Goal: Information Seeking & Learning: Learn about a topic

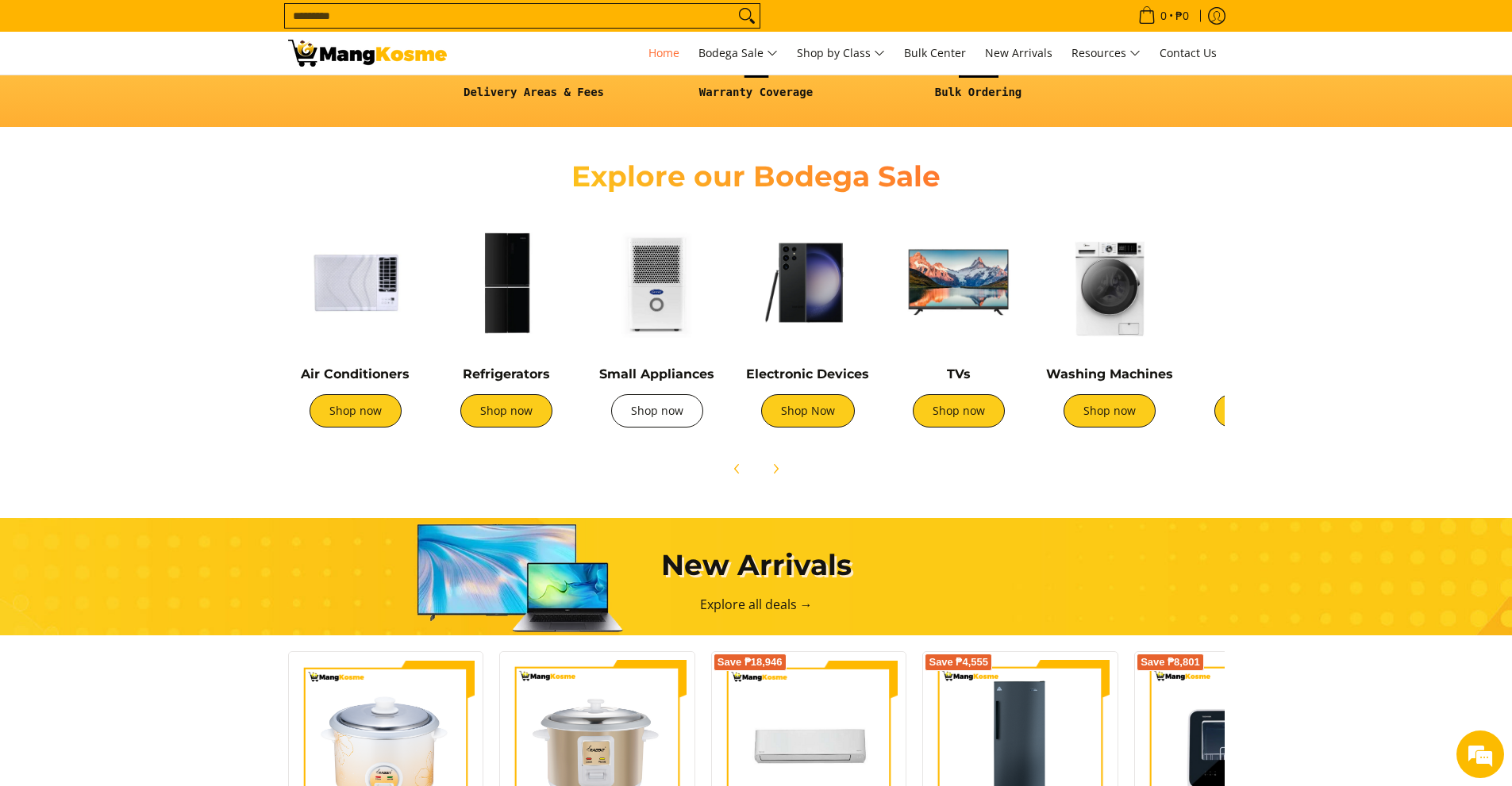
click at [662, 414] on link "Shop now" at bounding box center [657, 411] width 92 height 33
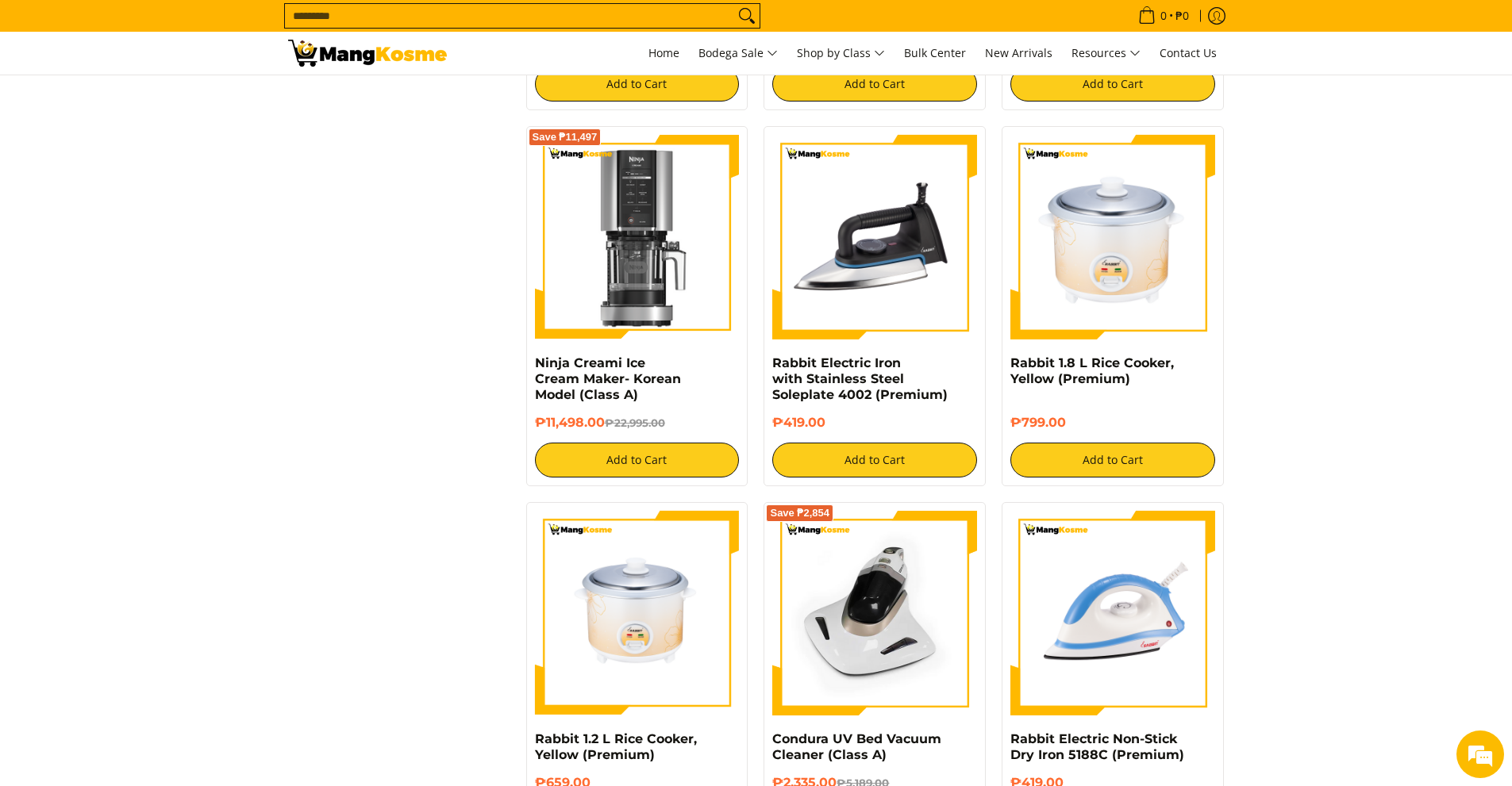
scroll to position [1110, 0]
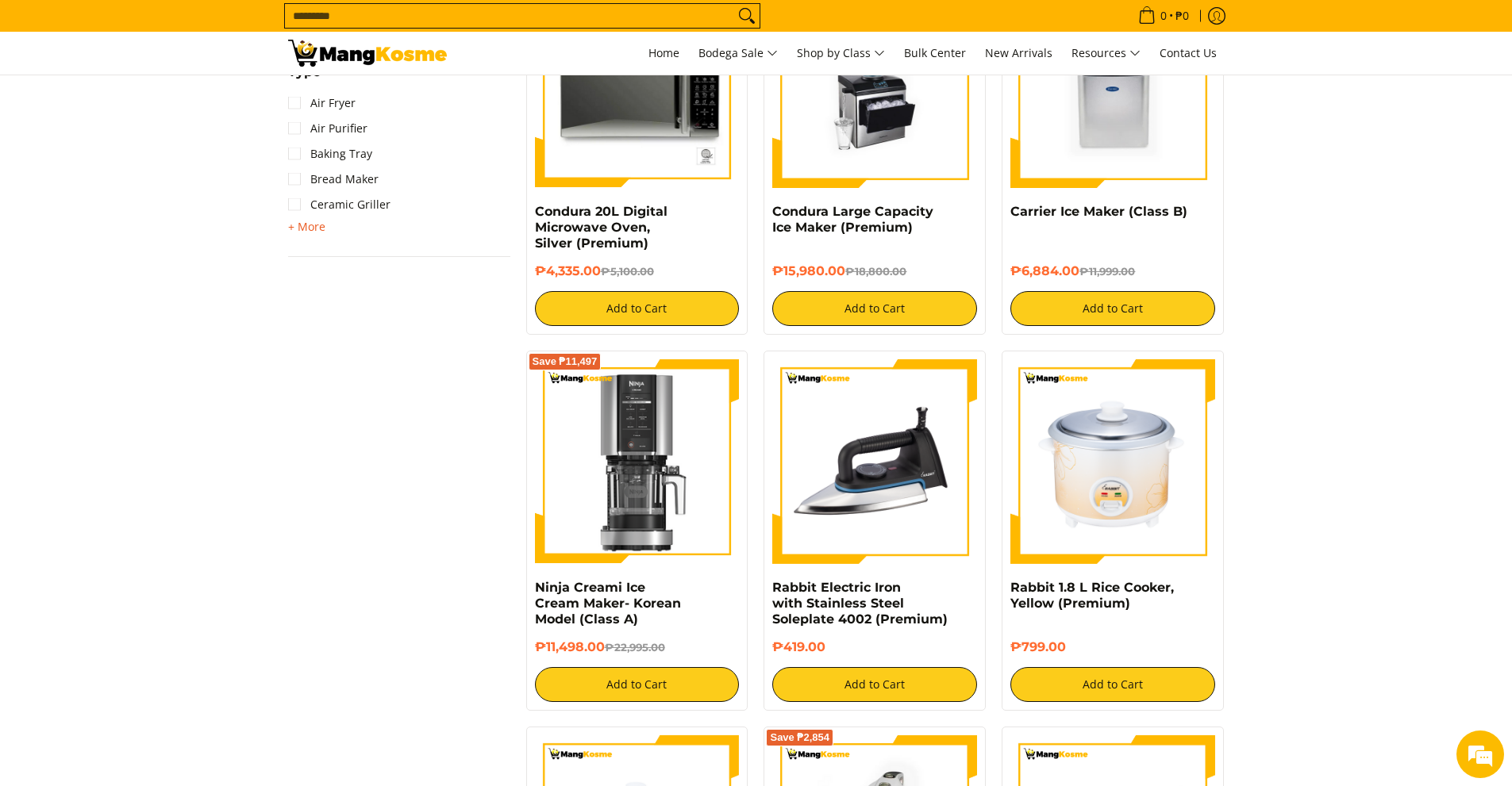
click at [308, 230] on span "+ More" at bounding box center [307, 227] width 38 height 12
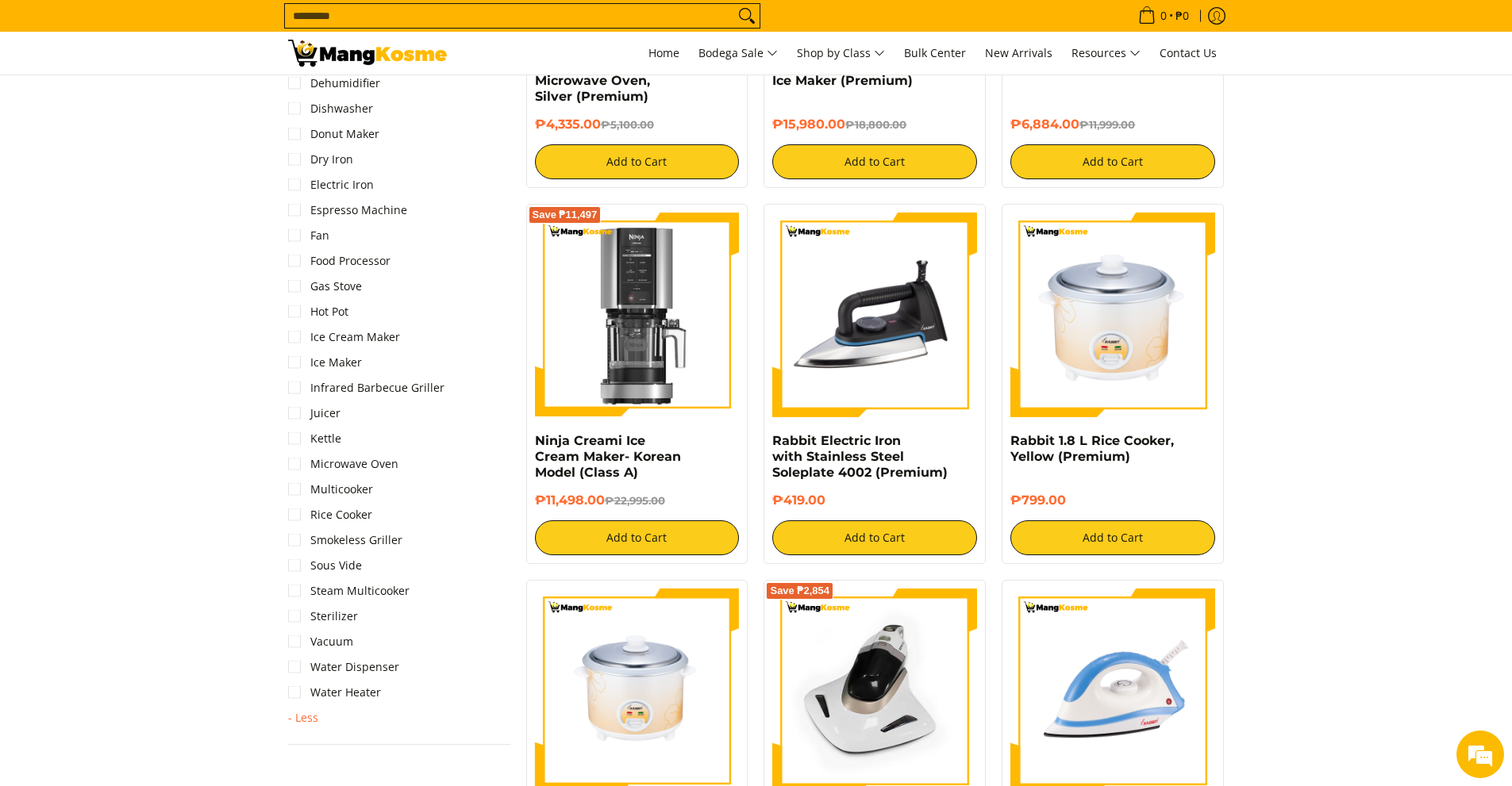
scroll to position [1269, 0]
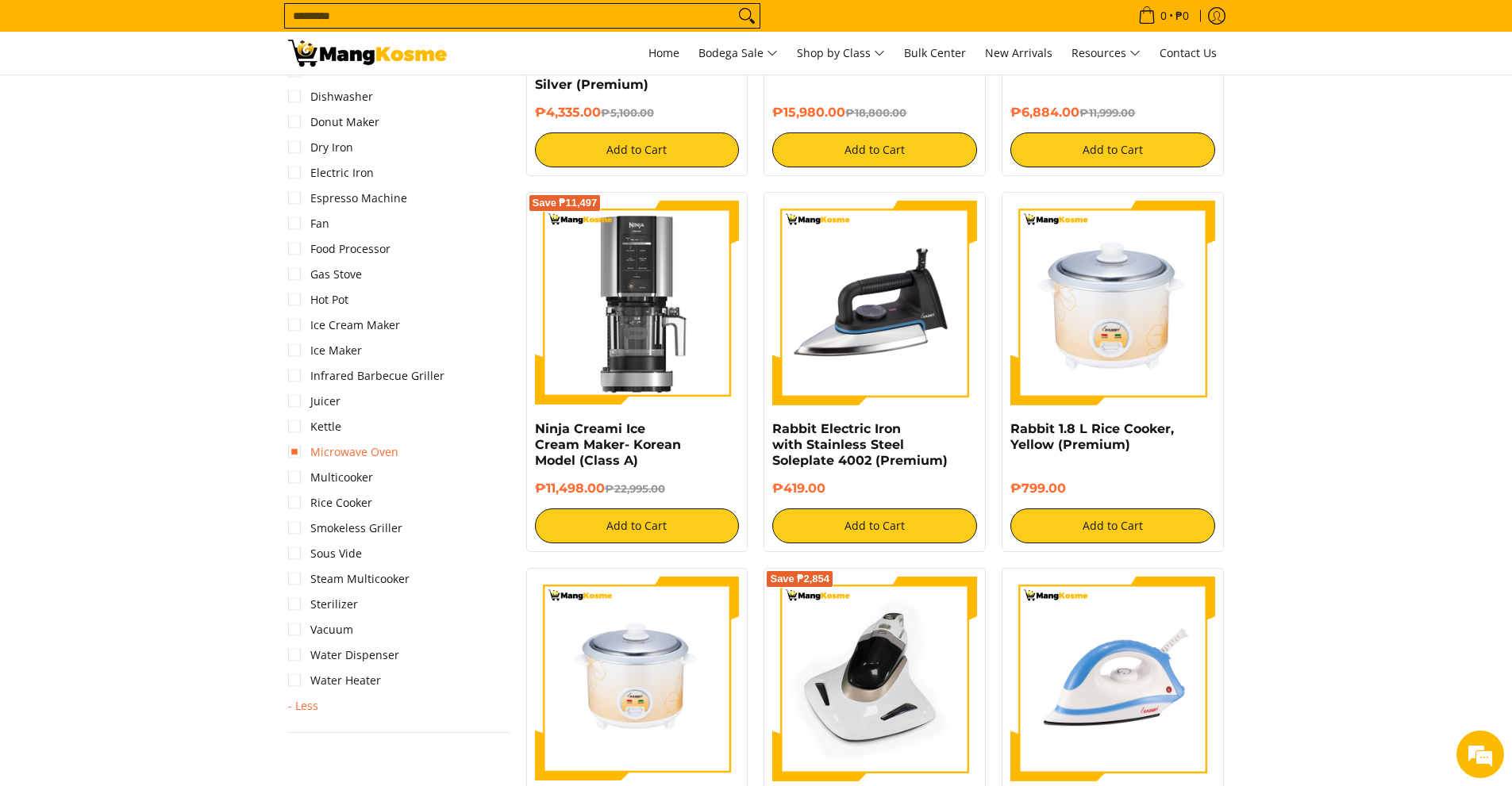
click at [292, 451] on link "Microwave Oven" at bounding box center [344, 452] width 110 height 25
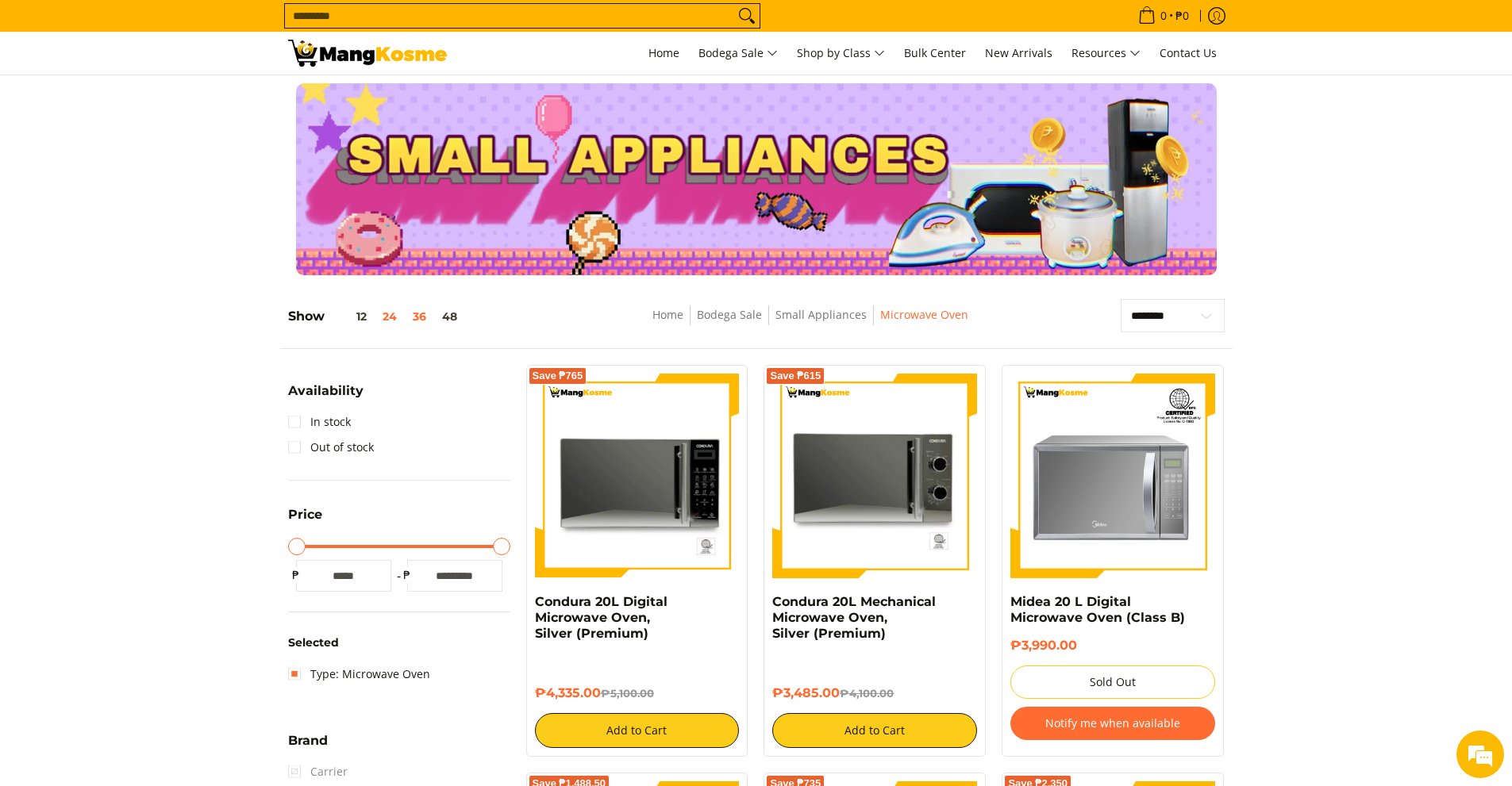
click at [411, 315] on button "36" at bounding box center [419, 316] width 29 height 12
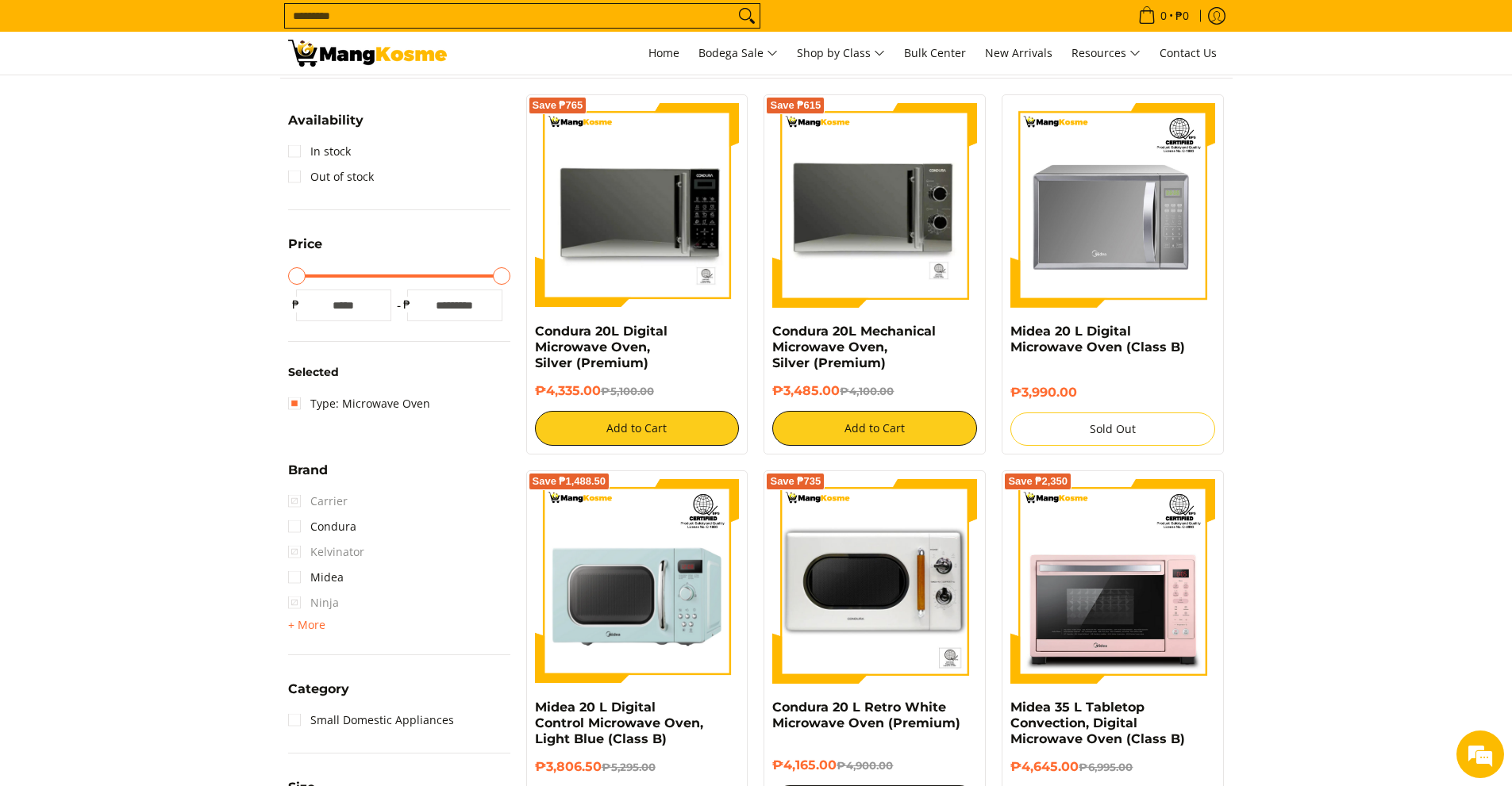
scroll to position [263, 0]
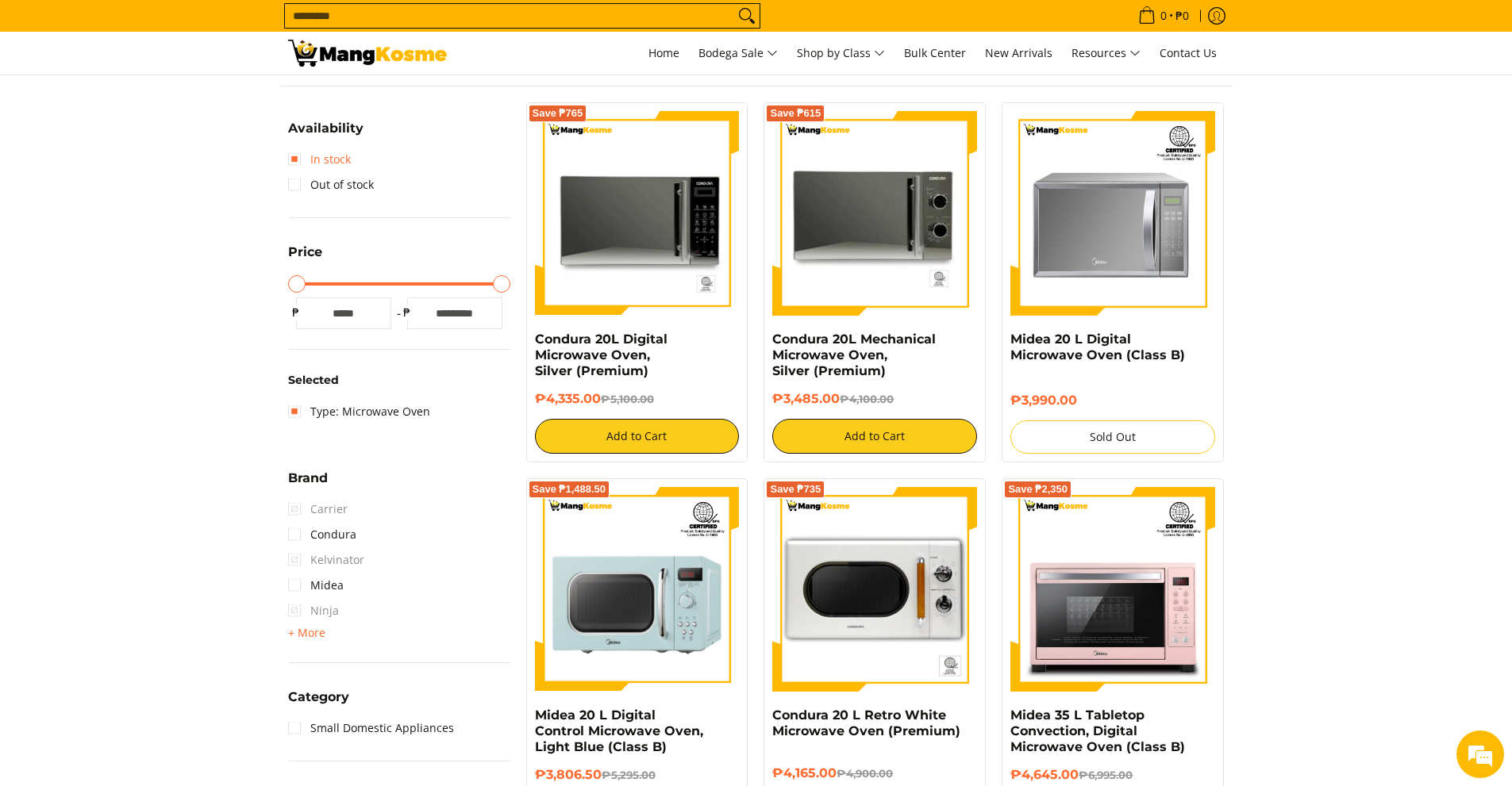
click at [293, 162] on link "In stock" at bounding box center [320, 159] width 63 height 25
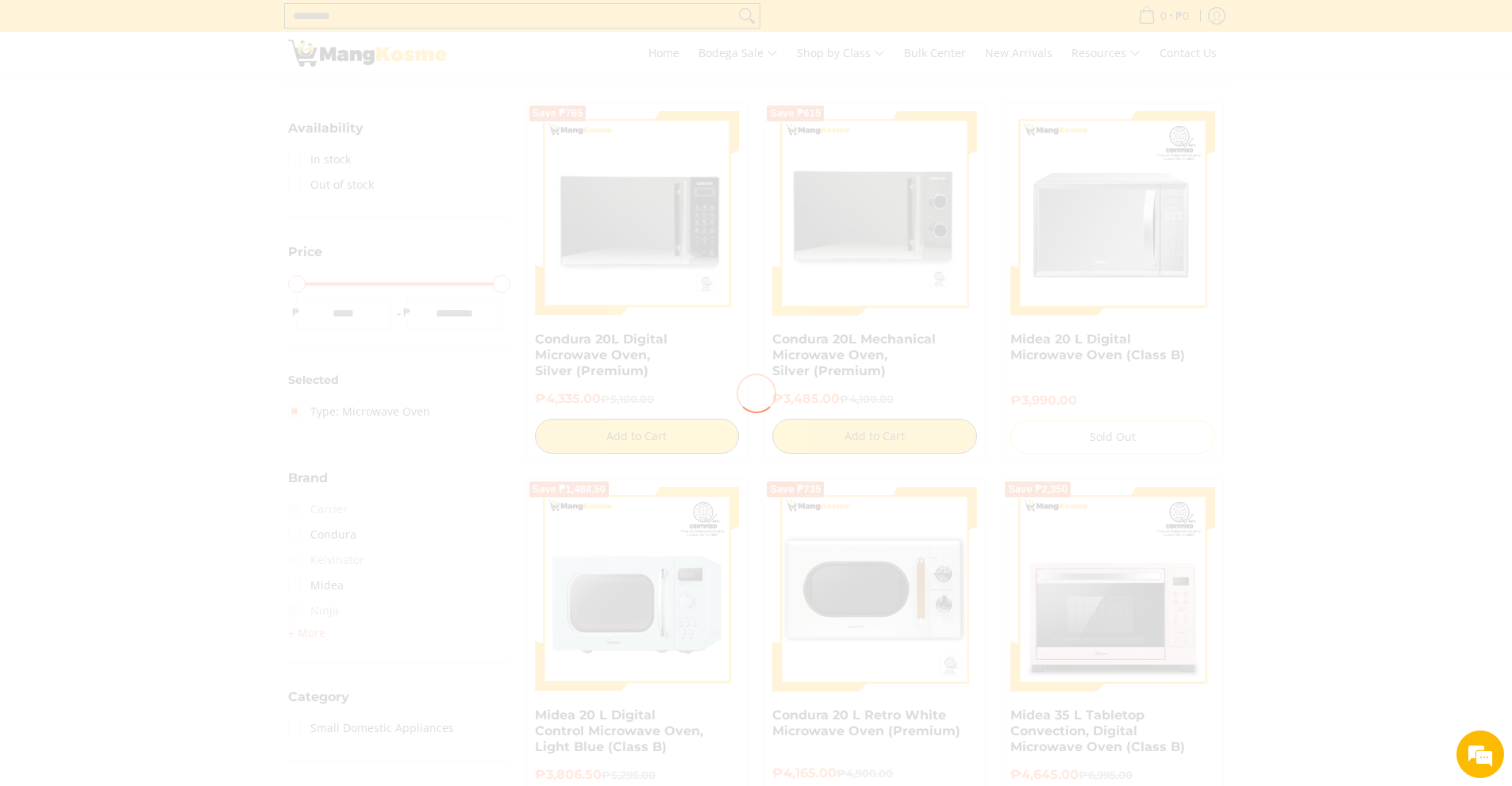
scroll to position [223, 0]
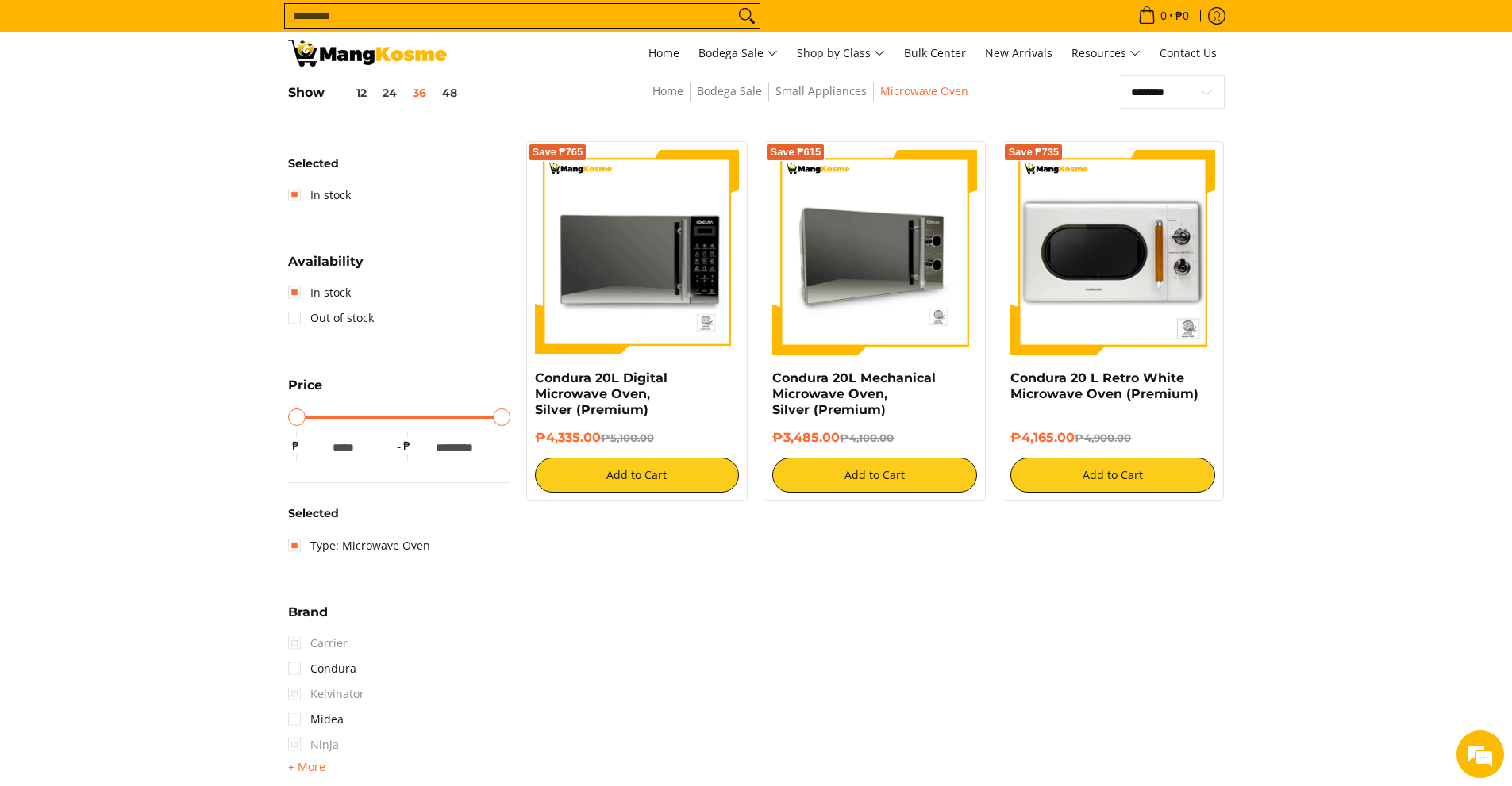
click at [892, 347] on img at bounding box center [875, 252] width 205 height 205
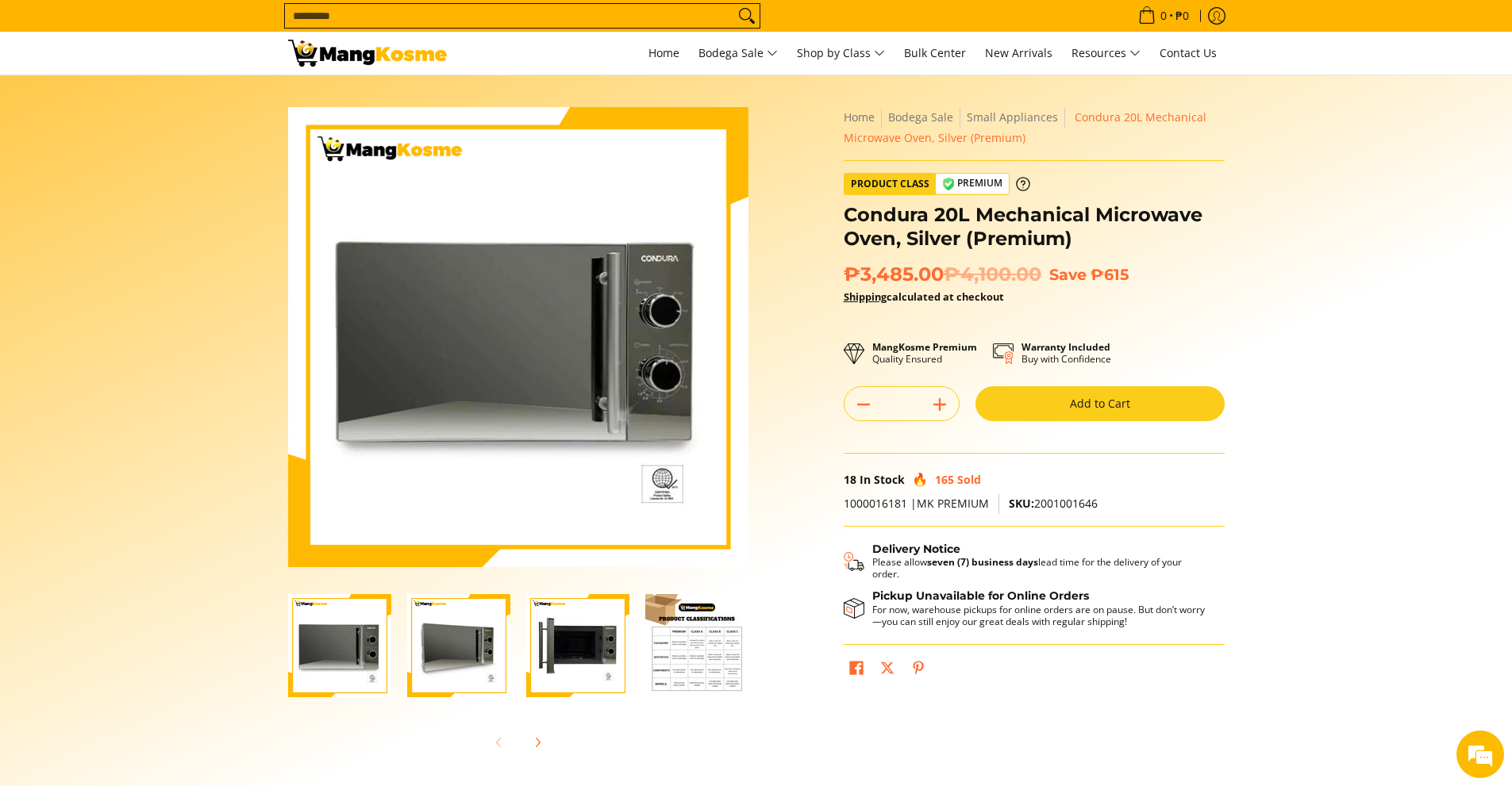
click at [581, 649] on img "Condura 20L Mechanical Microwave Oven, Silver (Premium)-3" at bounding box center [578, 646] width 103 height 103
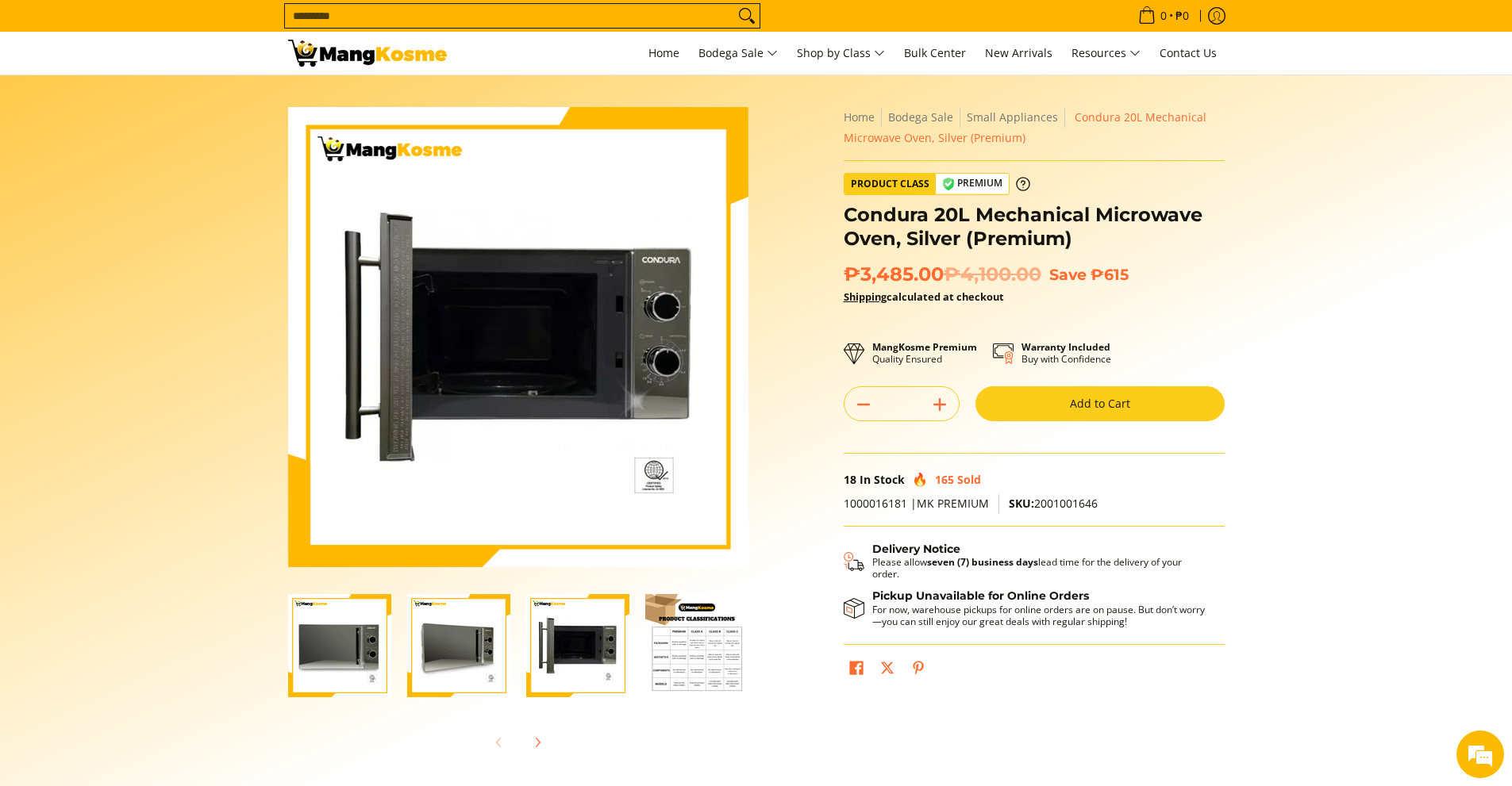
click at [450, 641] on img "Condura 20L Mechanical Microwave Oven, Silver (Premium)-2" at bounding box center [458, 646] width 103 height 103
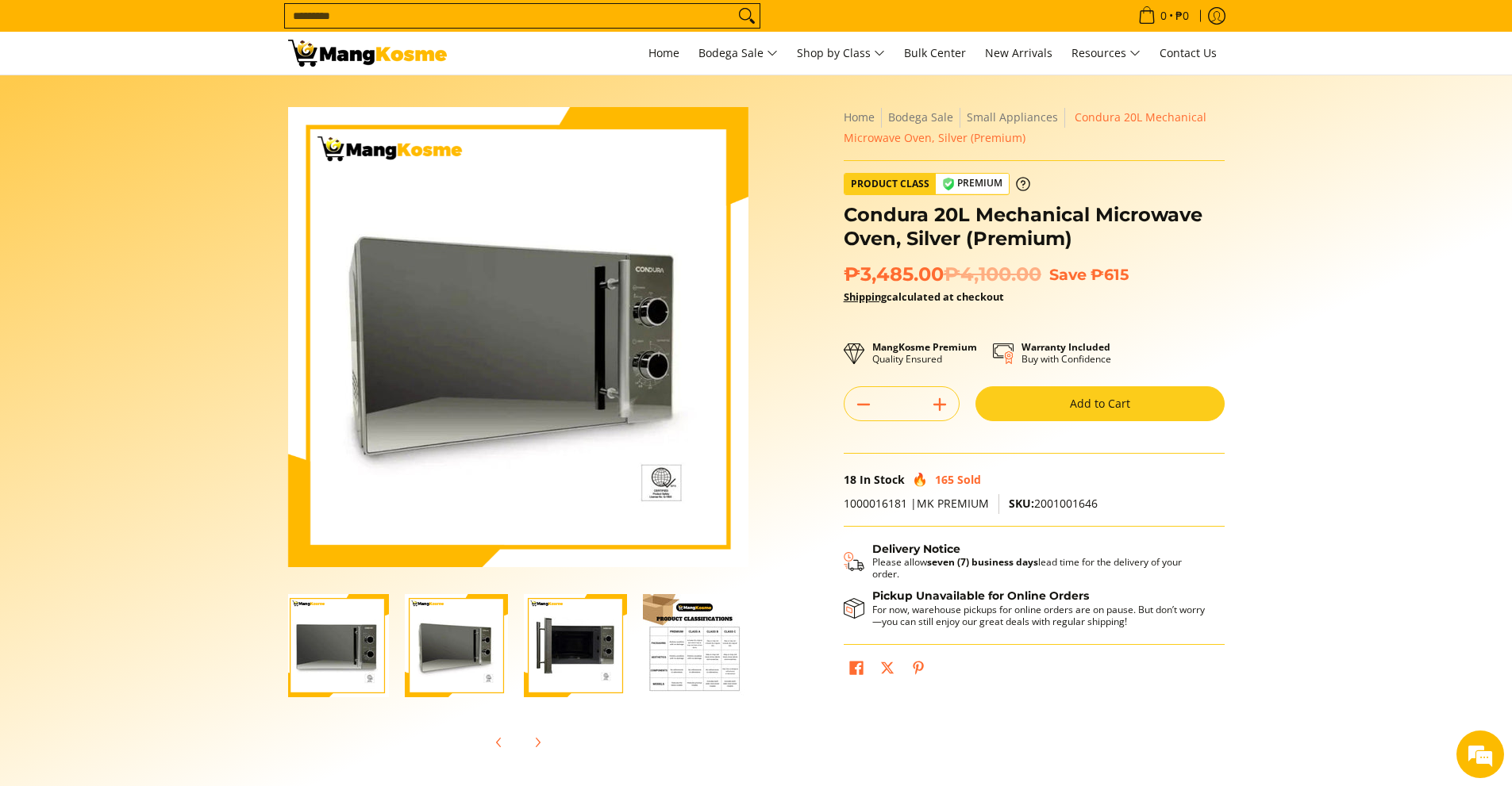
click at [681, 649] on img "Condura 20L Mechanical Microwave Oven, Silver (Premium)-4" at bounding box center [694, 646] width 103 height 103
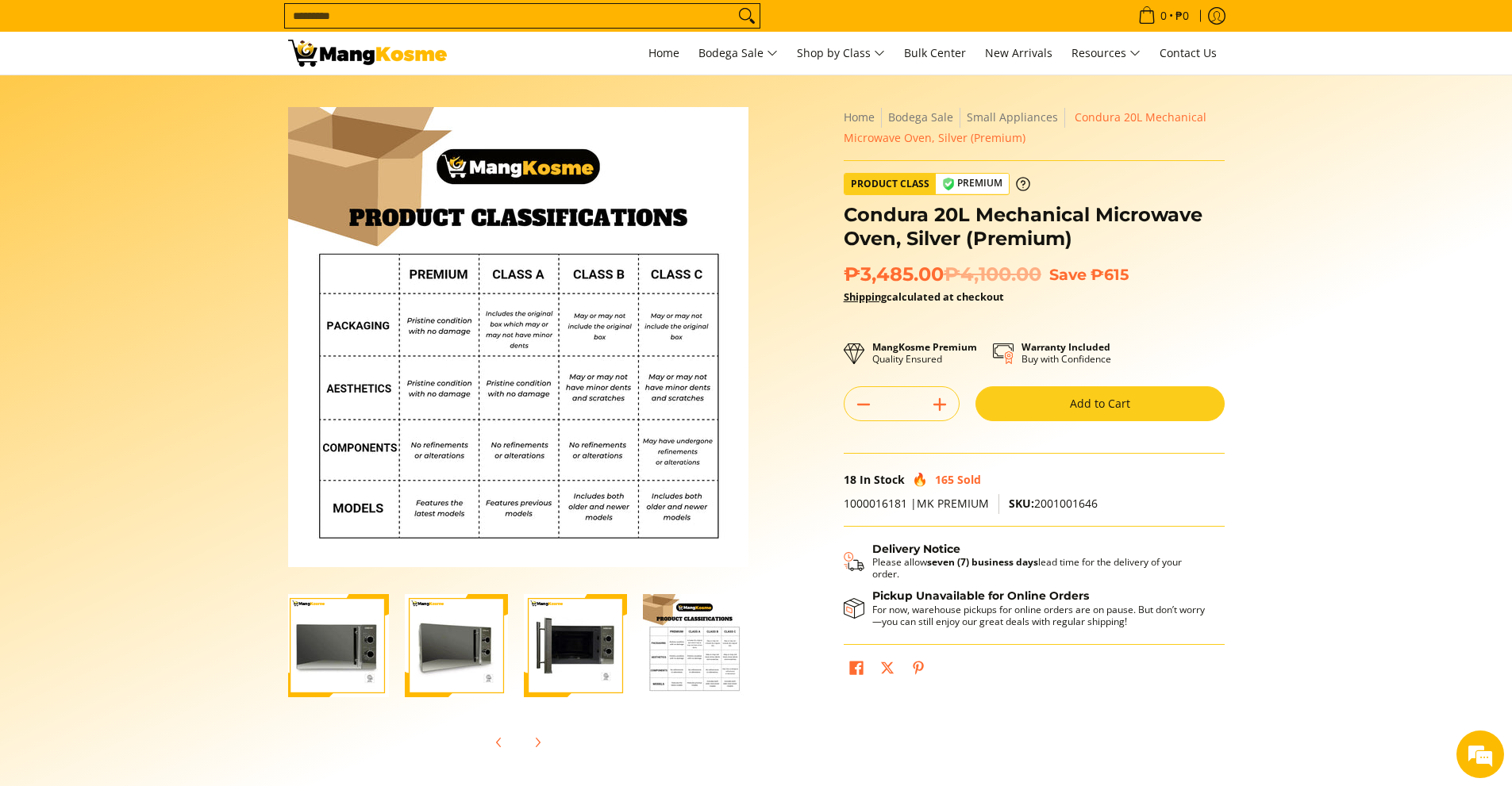
click at [1333, 454] on section "Skip to Main Content Enable zoom Disable zoom Enable zoom Disable zoom Enable z…" at bounding box center [756, 437] width 1512 height 725
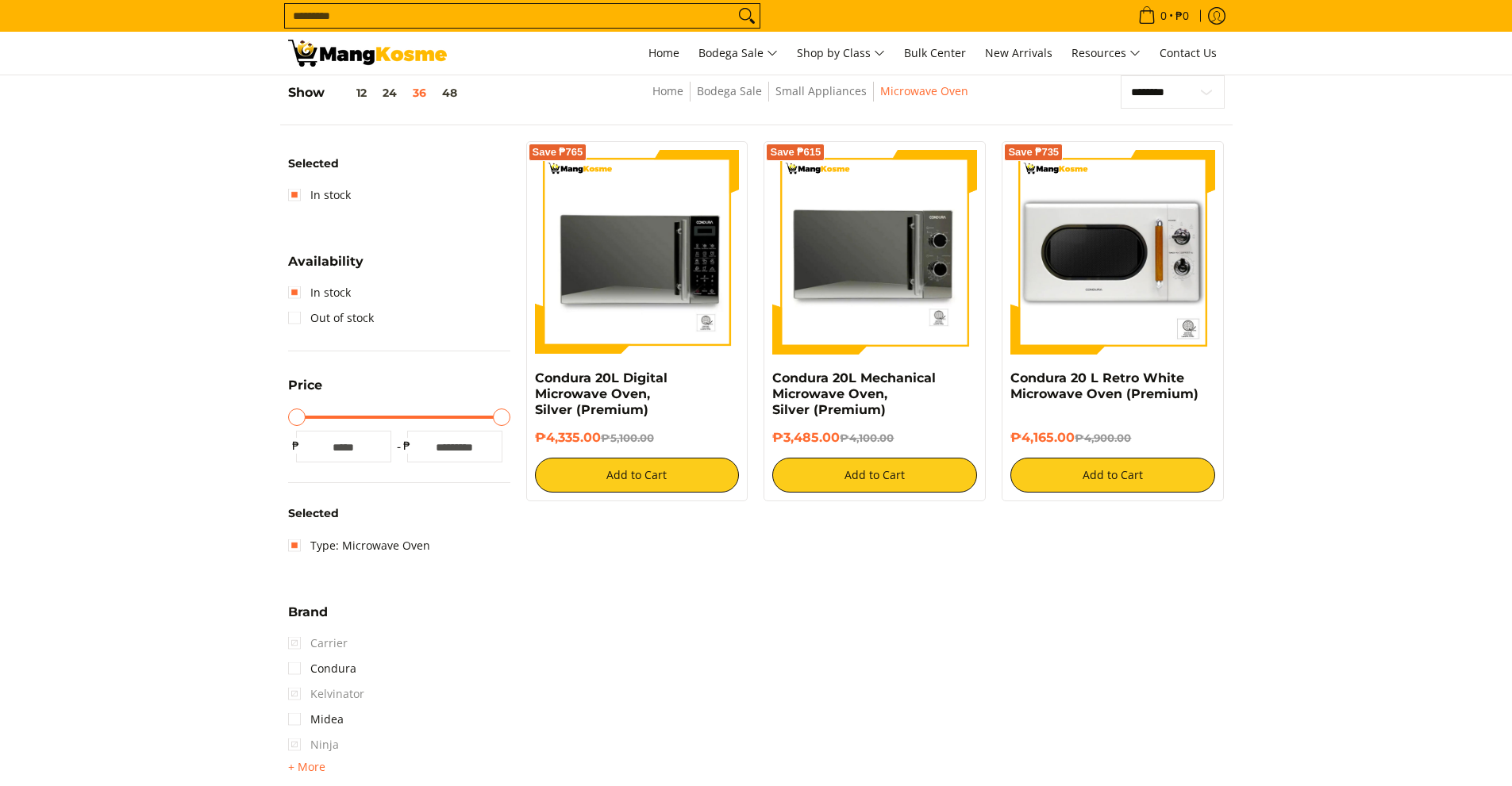
scroll to position [223, 0]
click at [696, 280] on img at bounding box center [637, 252] width 205 height 205
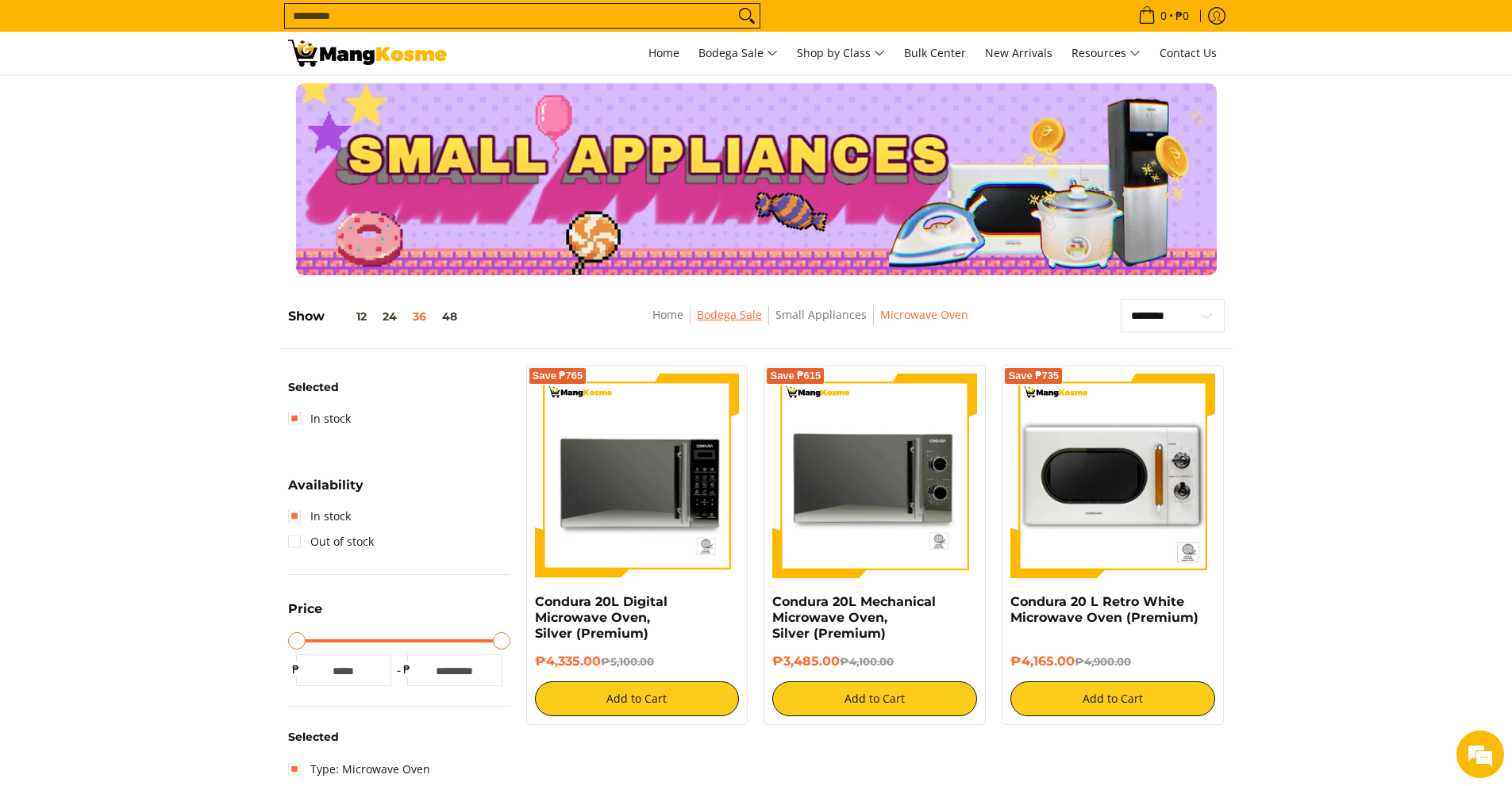
click at [735, 312] on link "Bodega Sale" at bounding box center [729, 314] width 65 height 15
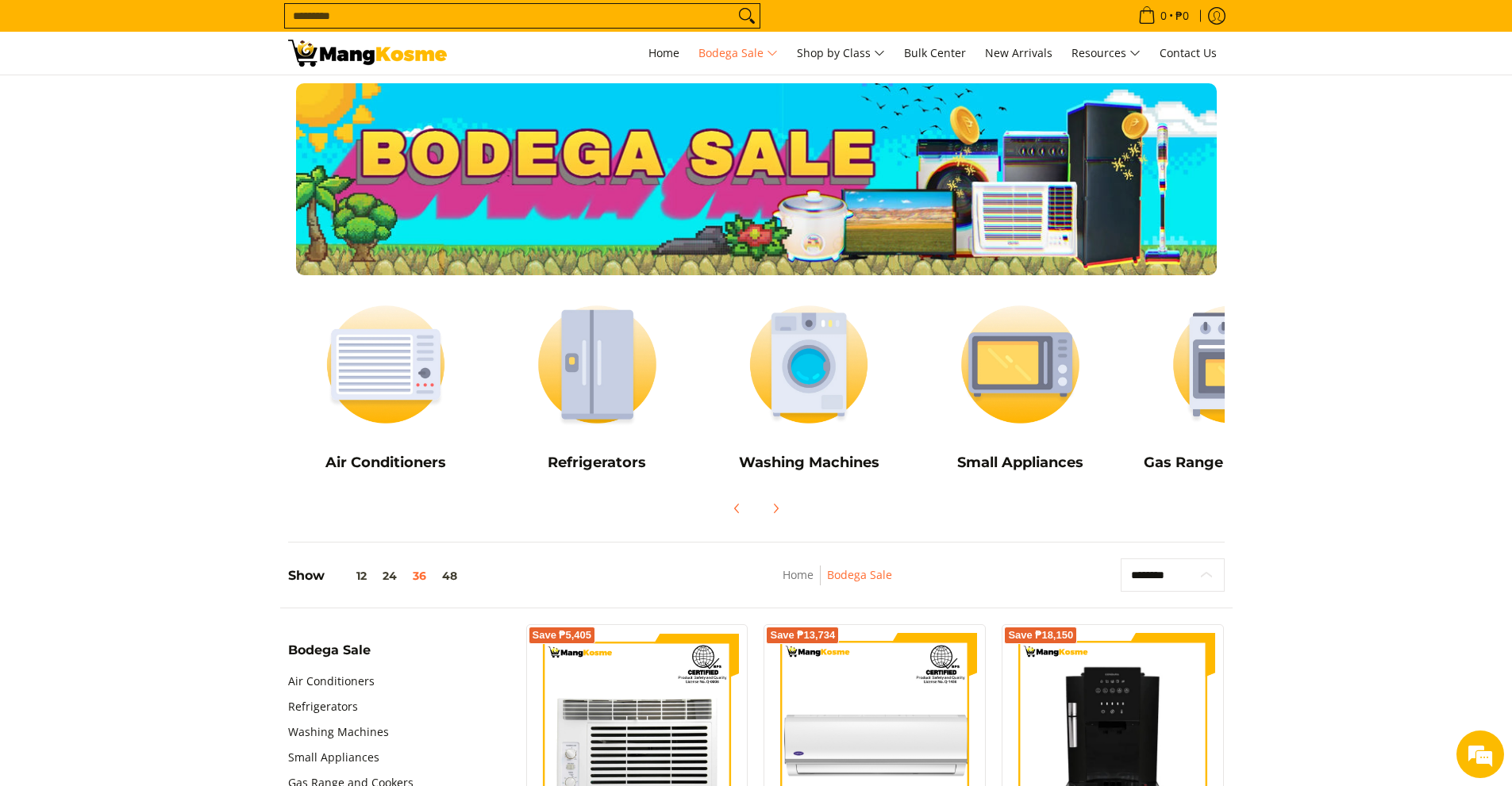
click at [1171, 572] on select "**********" at bounding box center [1172, 575] width 104 height 33
click at [982, 523] on div at bounding box center [756, 508] width 936 height 35
click at [1017, 407] on img at bounding box center [1020, 364] width 196 height 146
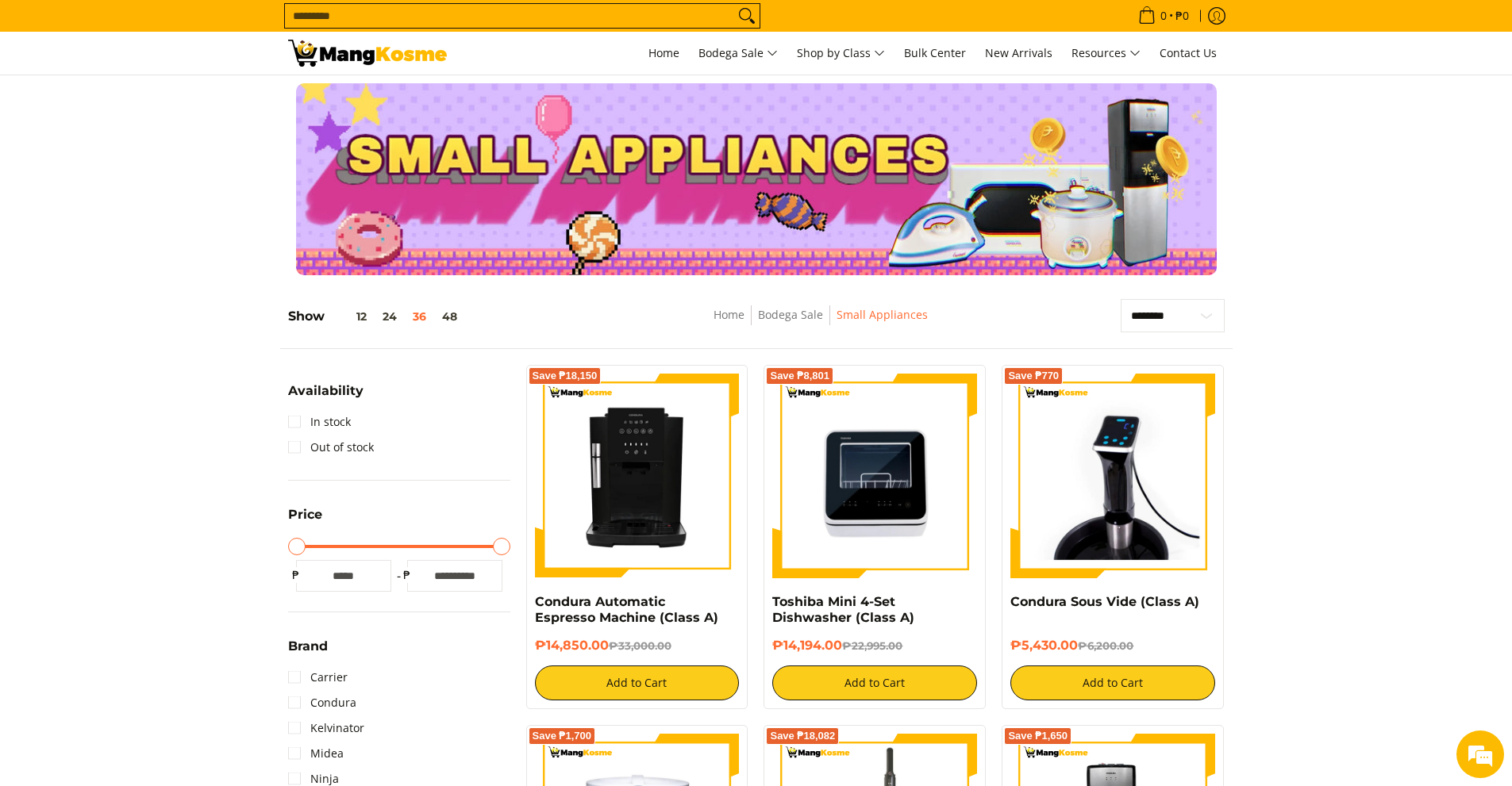
click at [333, 15] on input "Search..." at bounding box center [509, 16] width 449 height 24
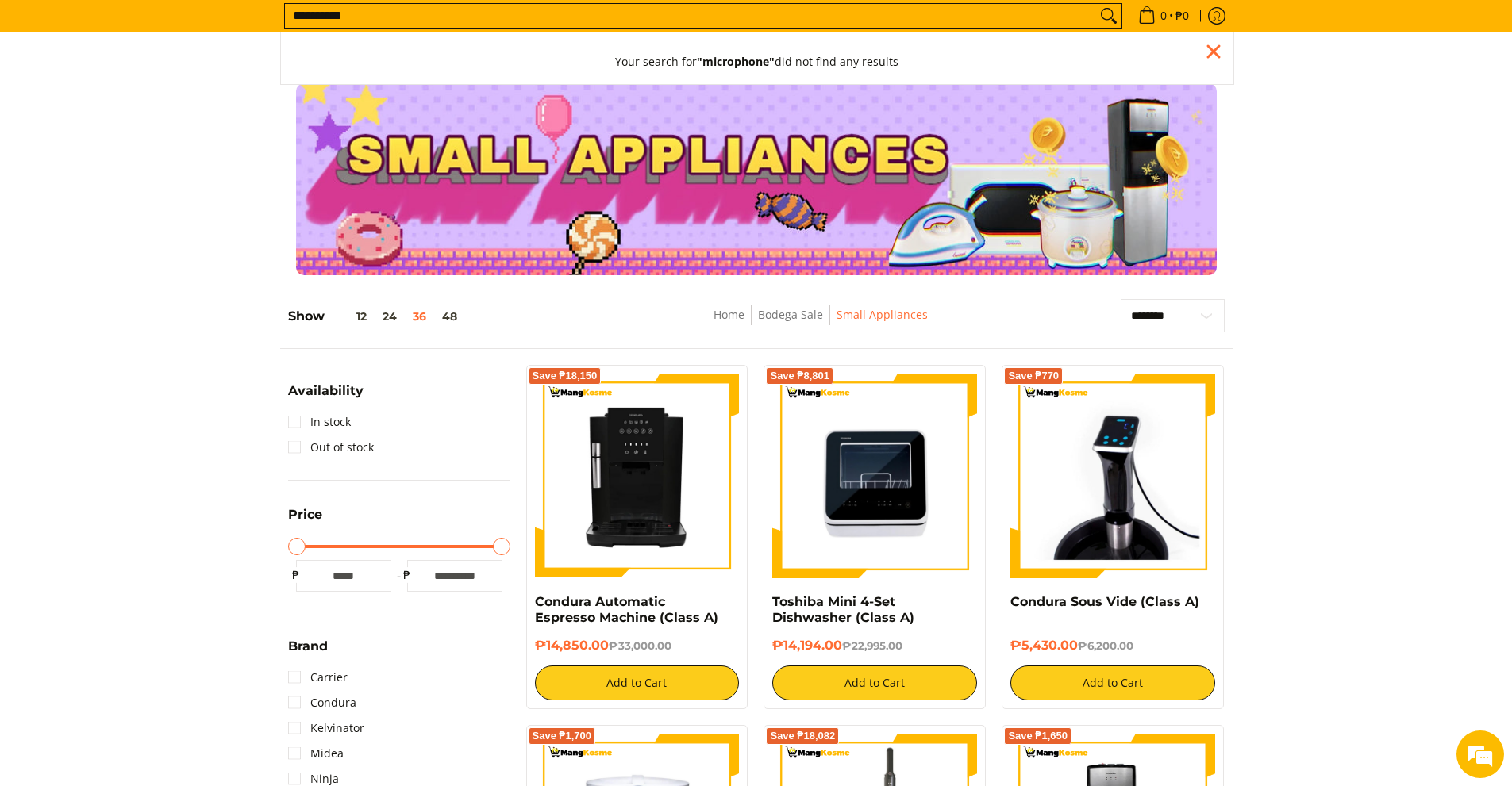
type input "**********"
click at [1096, 4] on button "Search" at bounding box center [1108, 16] width 25 height 24
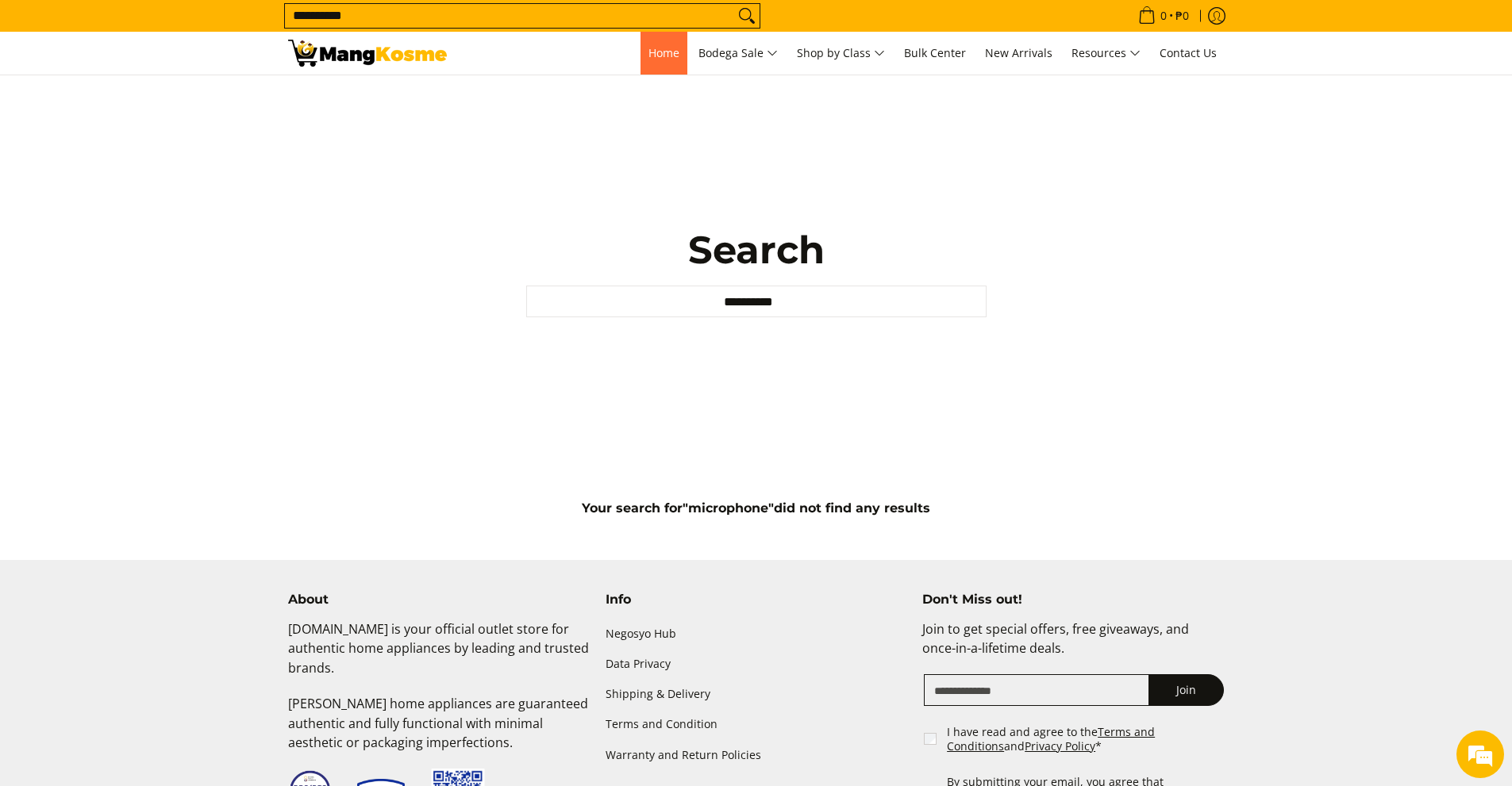
click at [666, 52] on span "Home" at bounding box center [664, 53] width 31 height 15
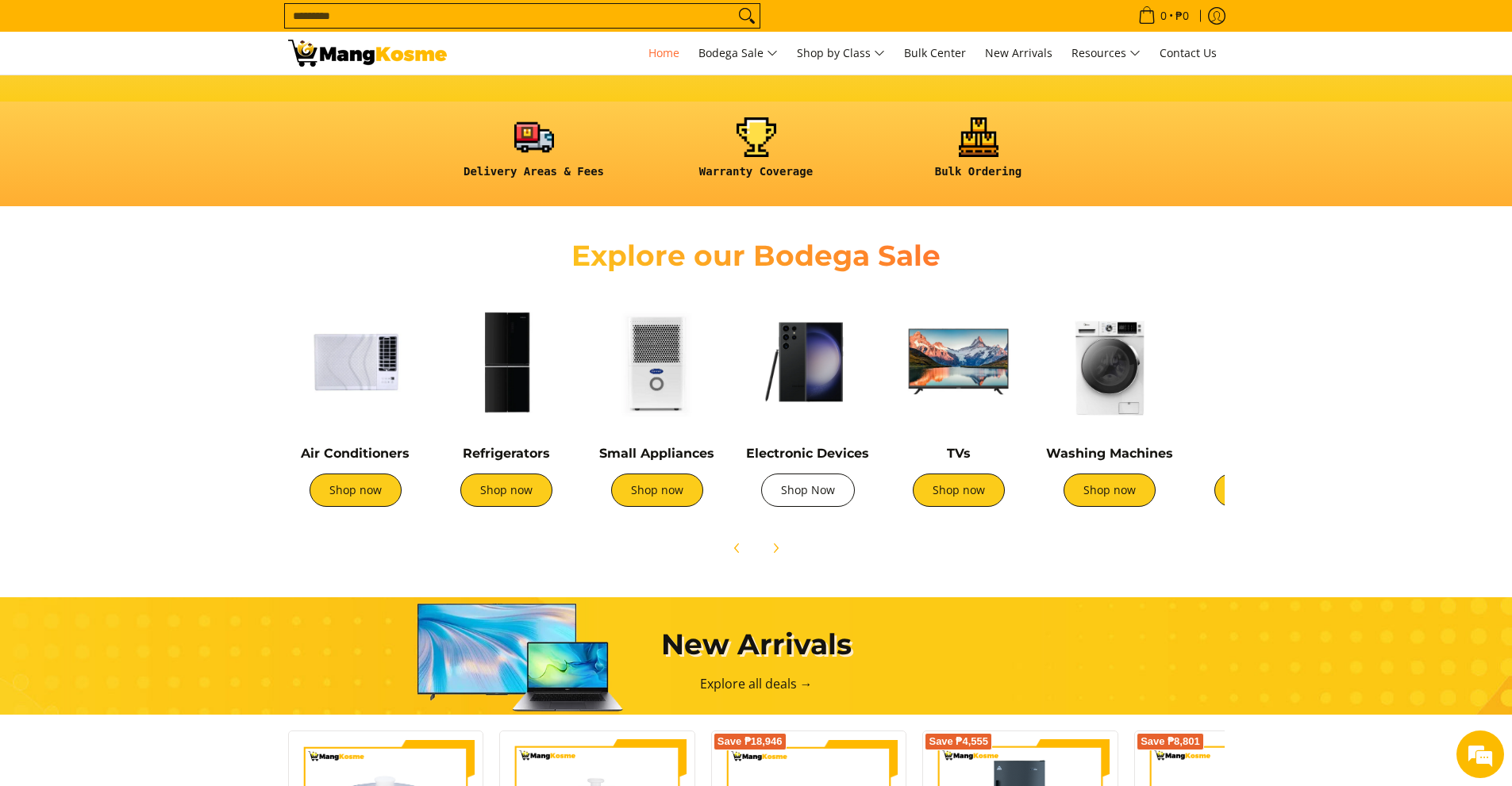
click at [810, 491] on link "Shop Now" at bounding box center [807, 490] width 94 height 33
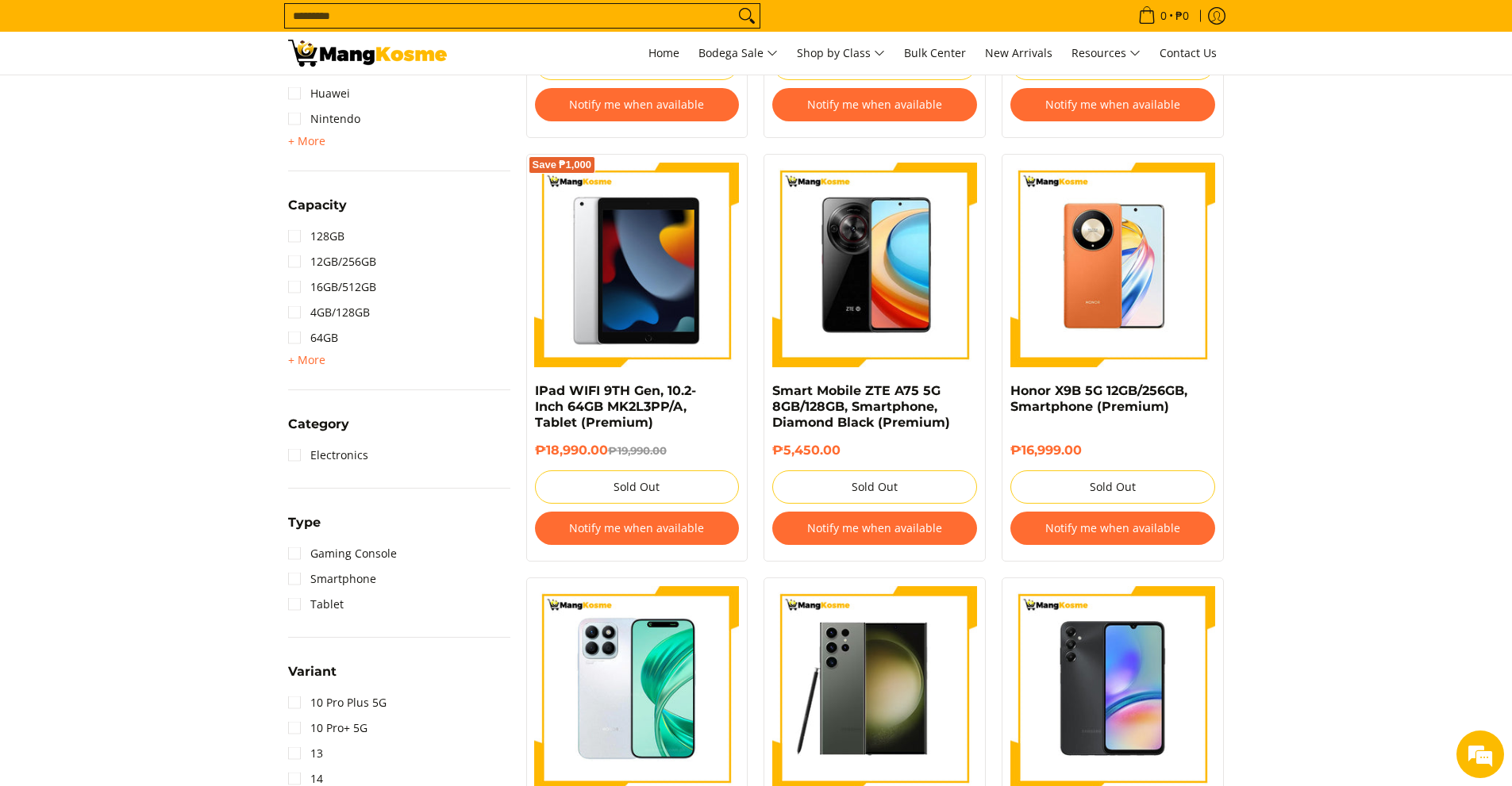
scroll to position [714, 0]
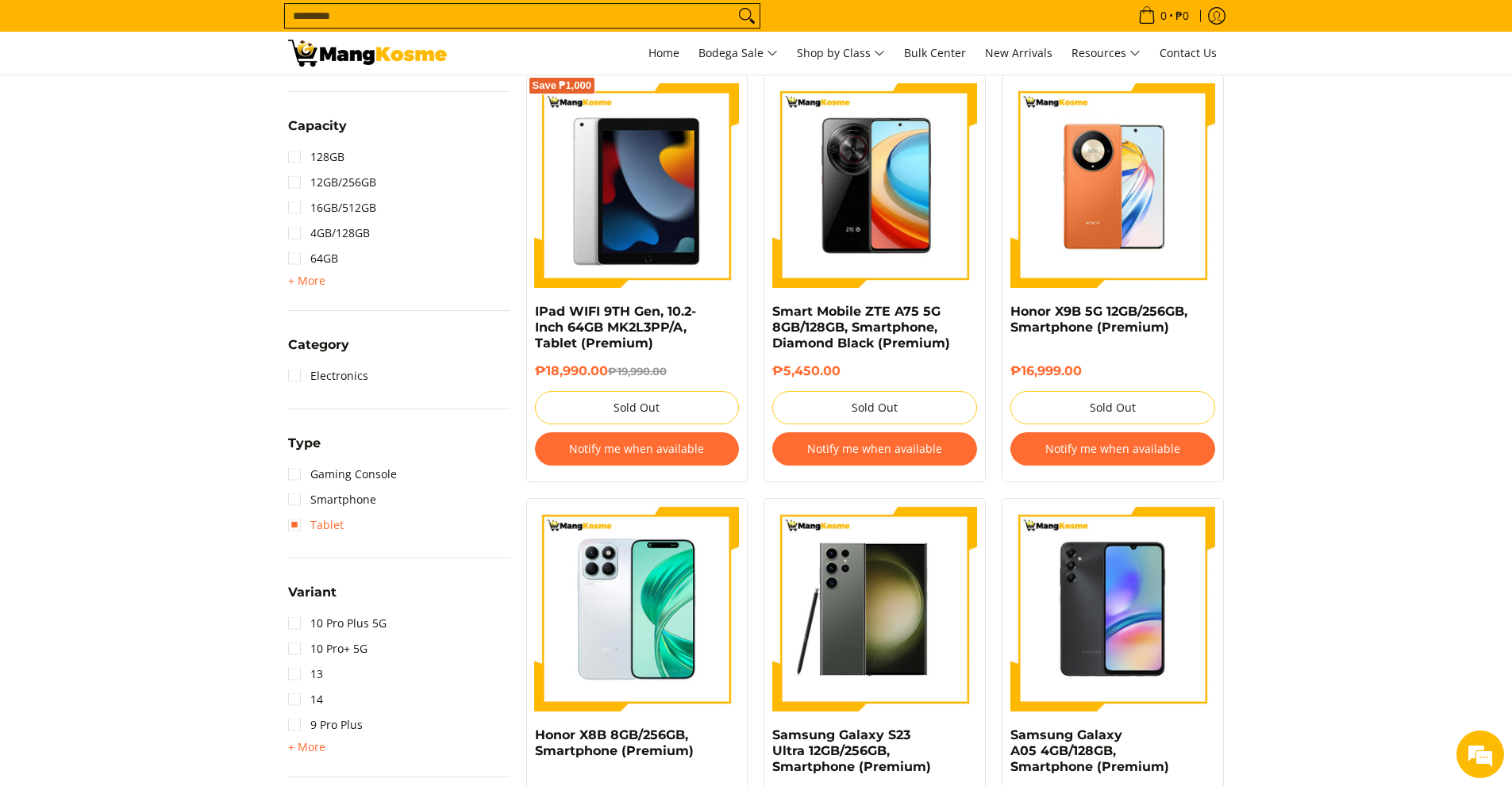
click at [298, 526] on link "Tablet" at bounding box center [316, 525] width 55 height 25
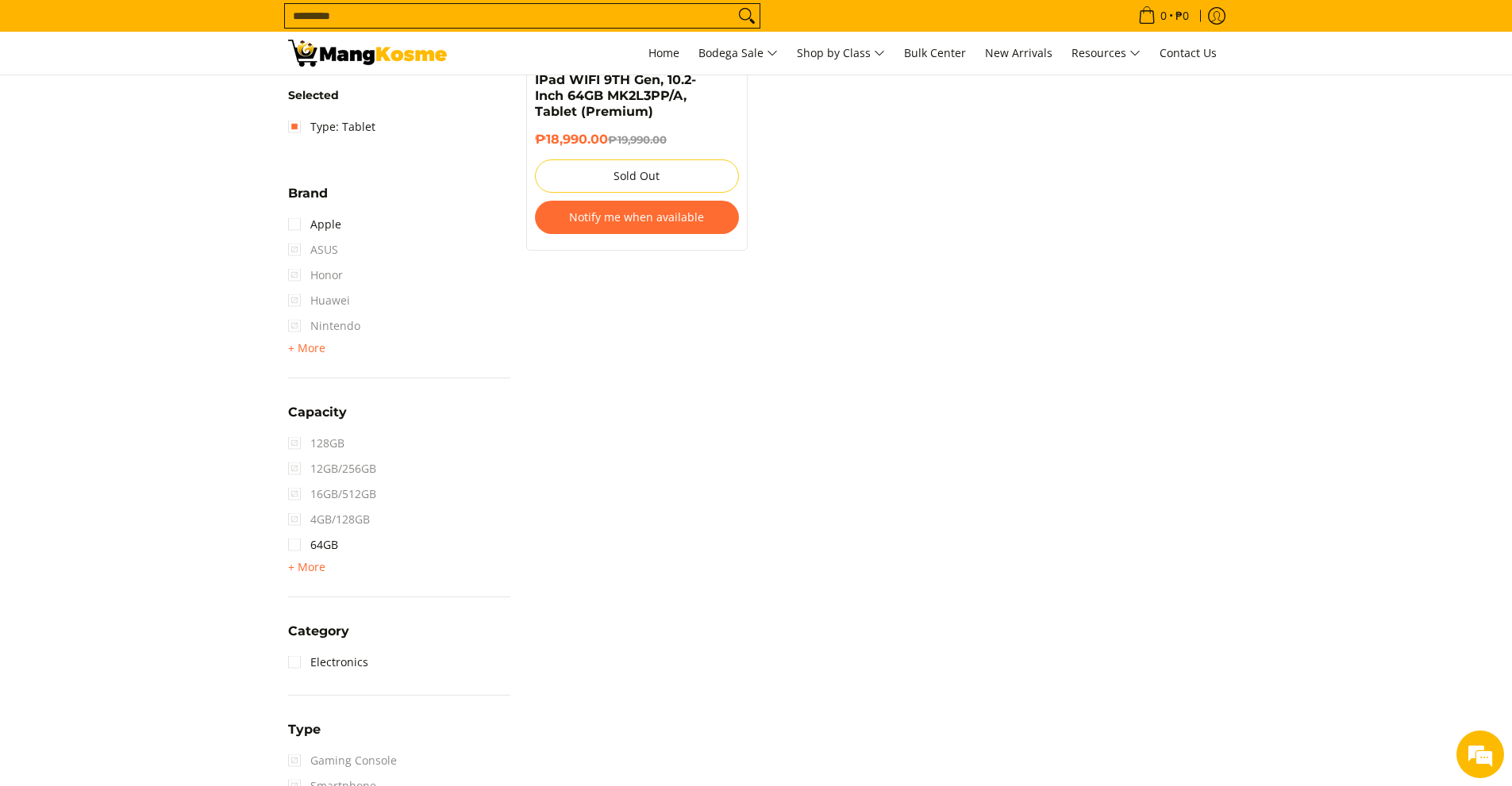
scroll to position [303, 0]
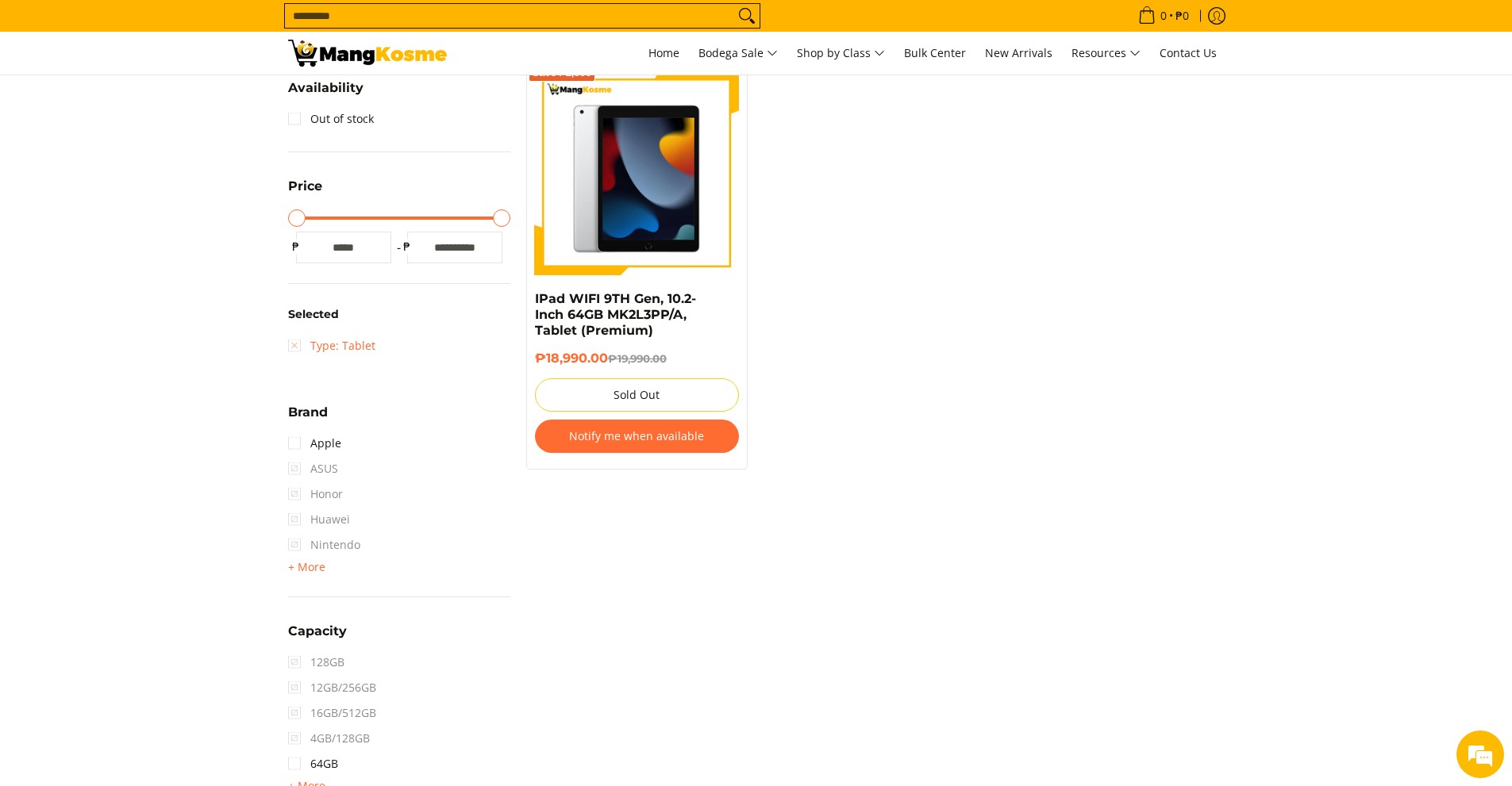
click at [291, 349] on link "Type: Tablet" at bounding box center [332, 345] width 88 height 25
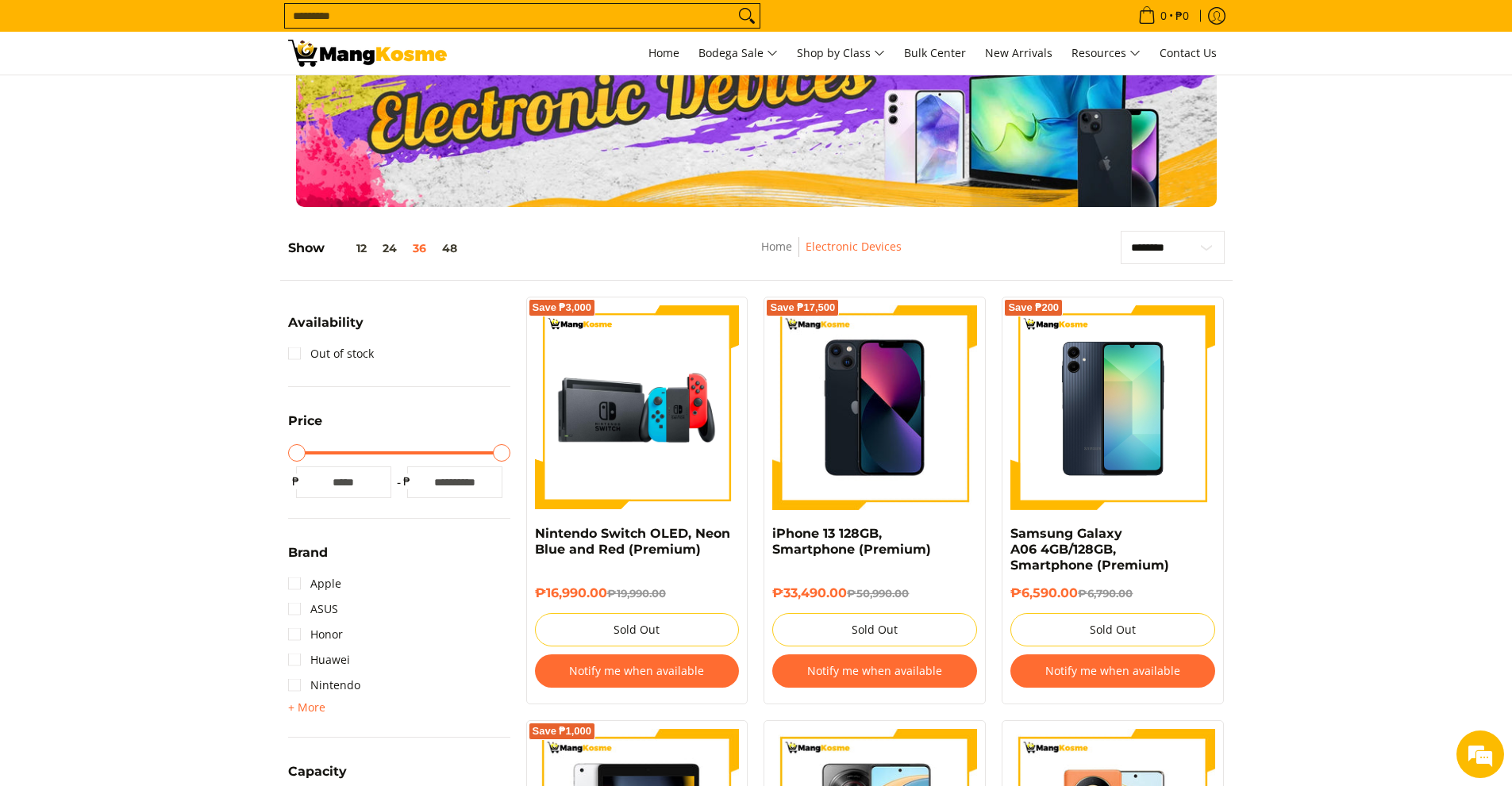
scroll to position [65, 0]
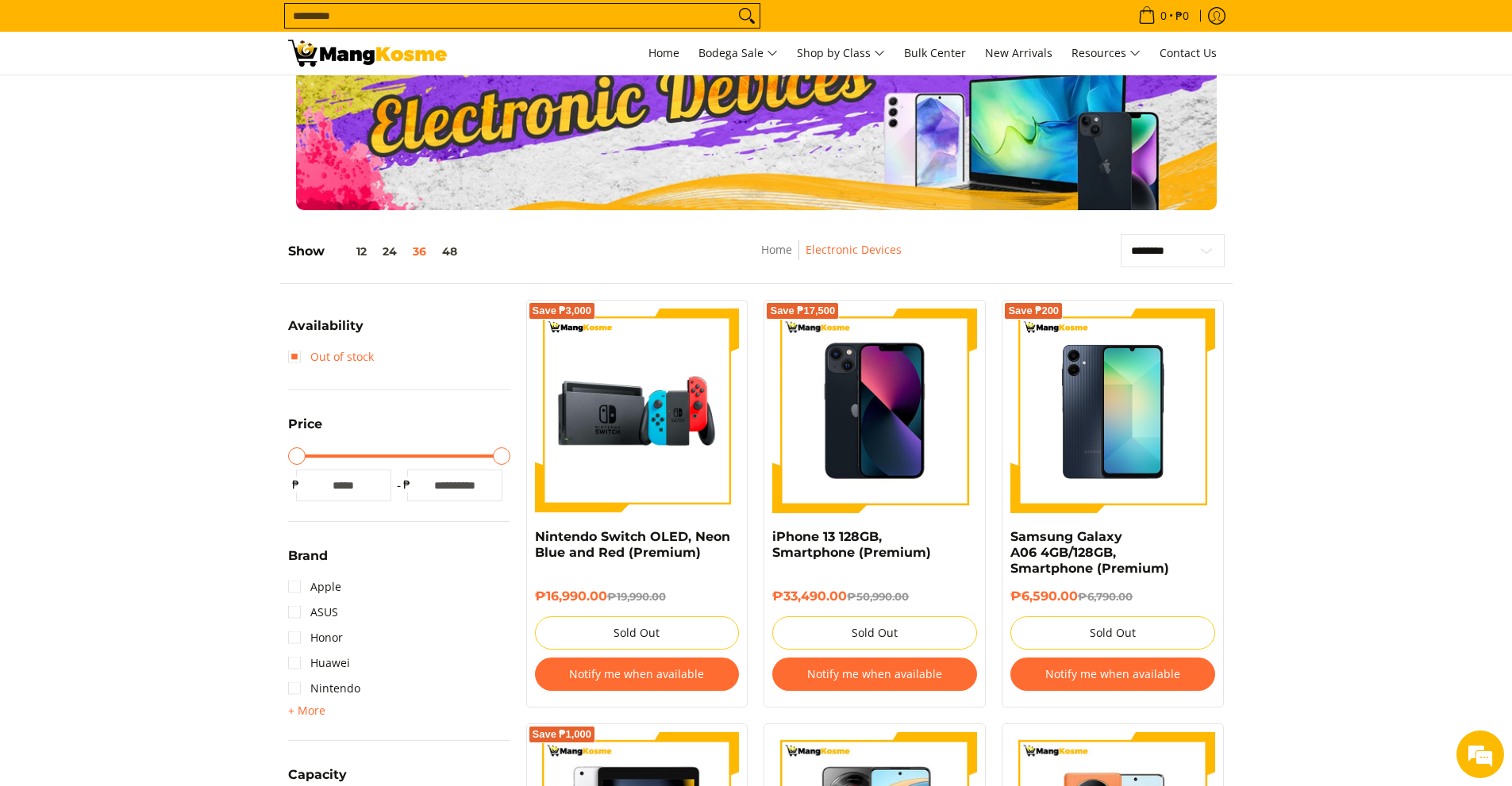
click at [298, 351] on link "Out of stock" at bounding box center [331, 357] width 86 height 25
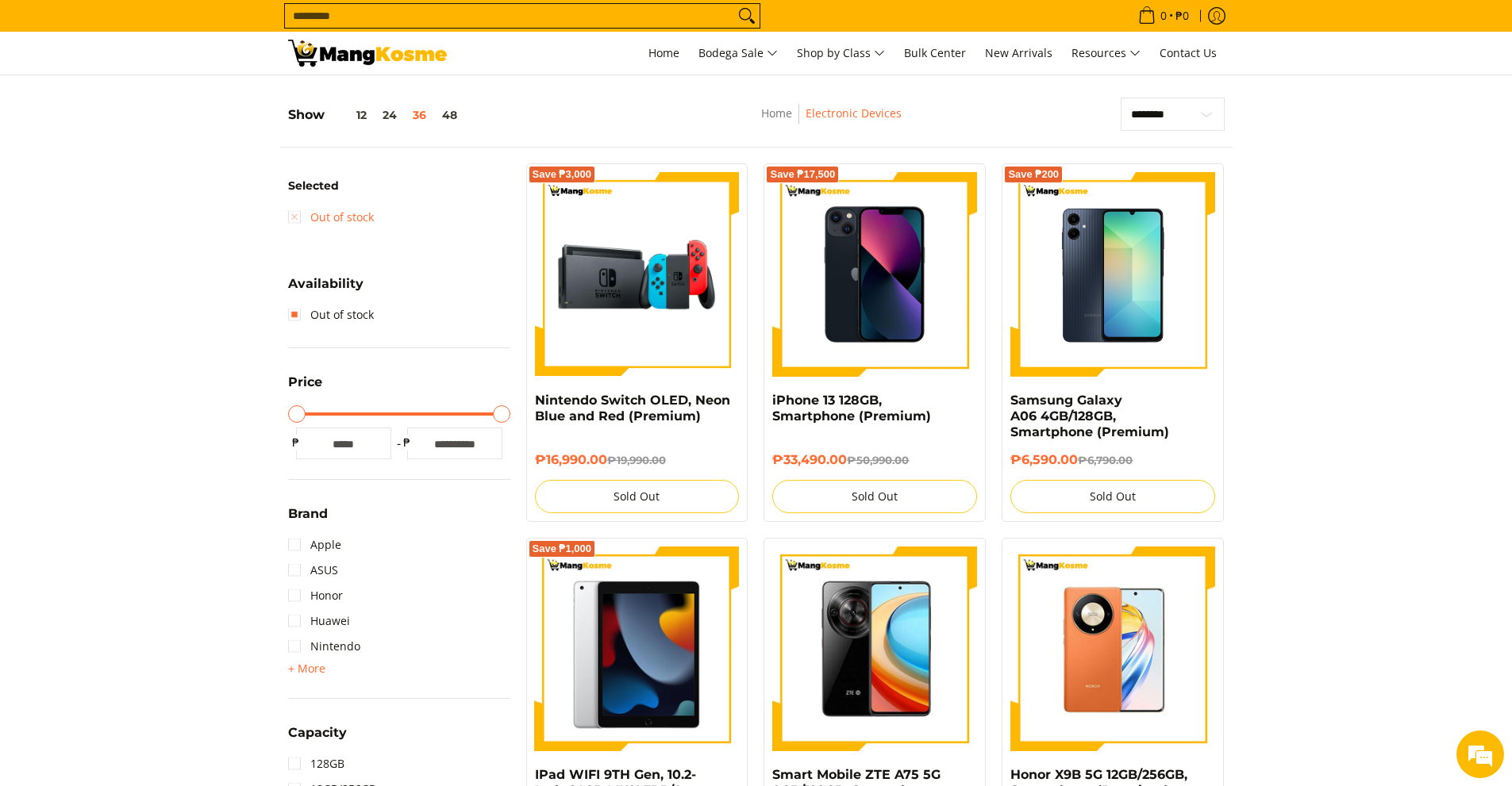
scroll to position [223, 0]
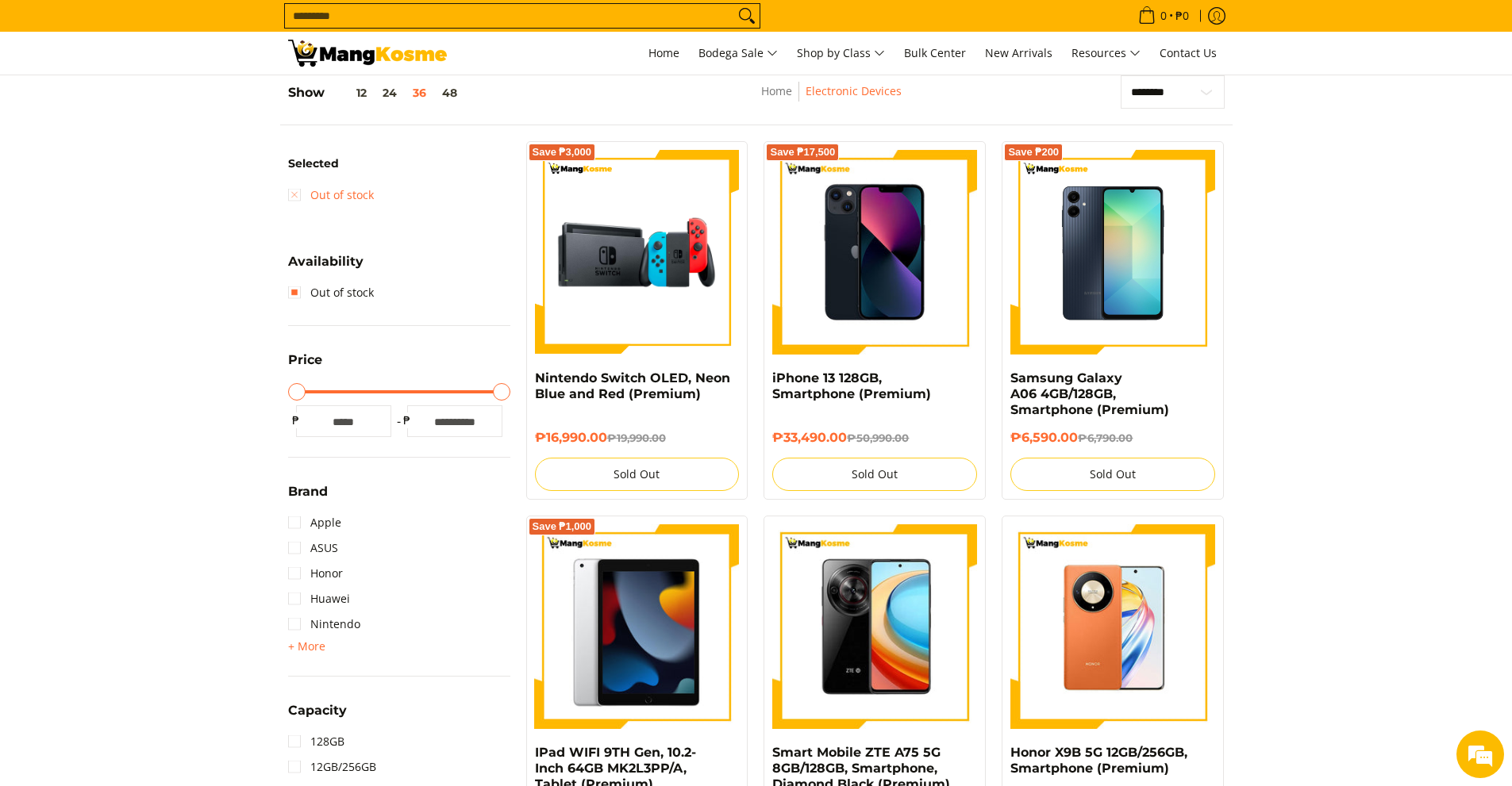
click at [290, 197] on link "Out of stock" at bounding box center [331, 195] width 86 height 25
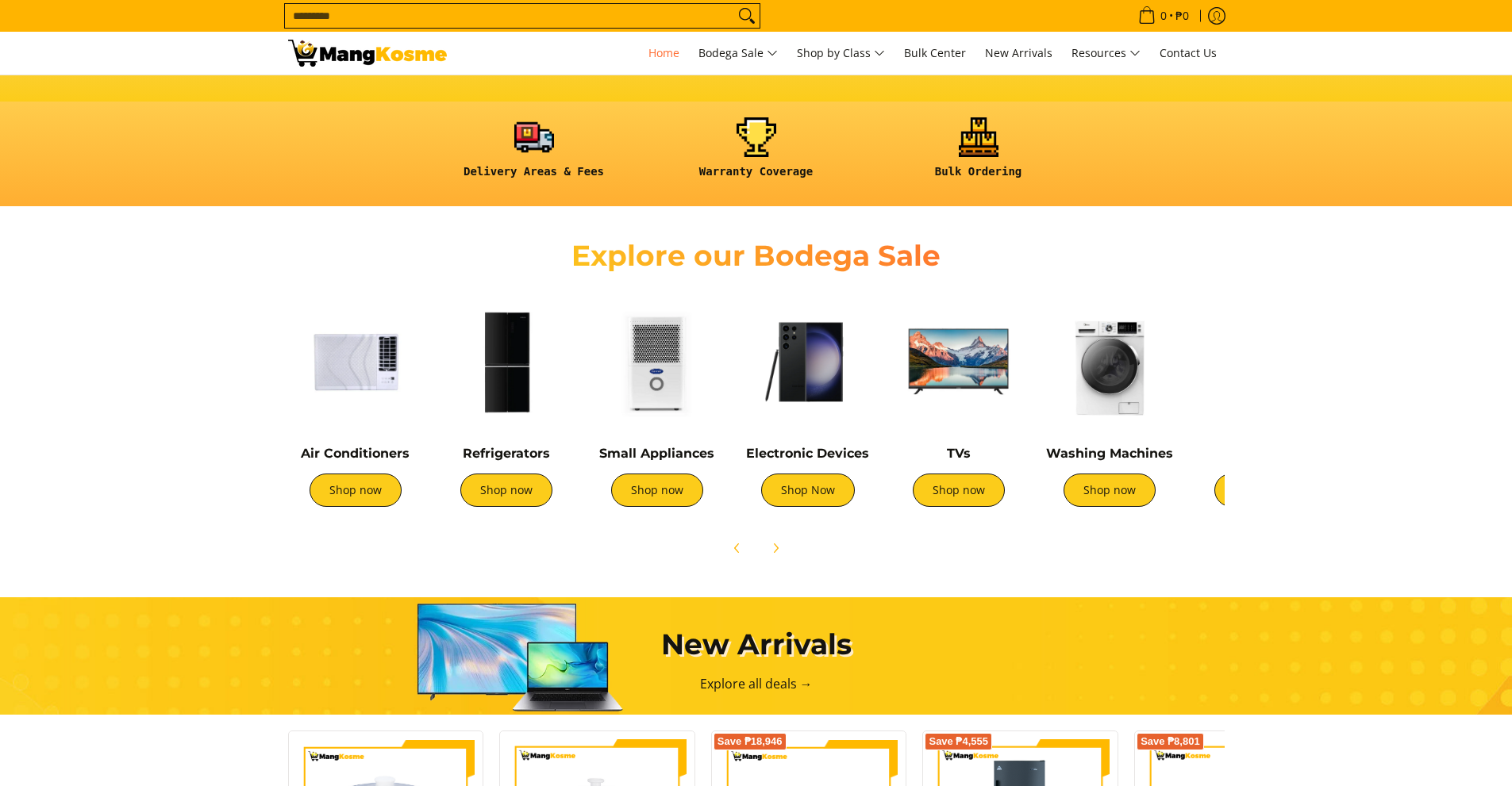
scroll to position [397, 0]
click at [957, 387] on img at bounding box center [959, 362] width 135 height 135
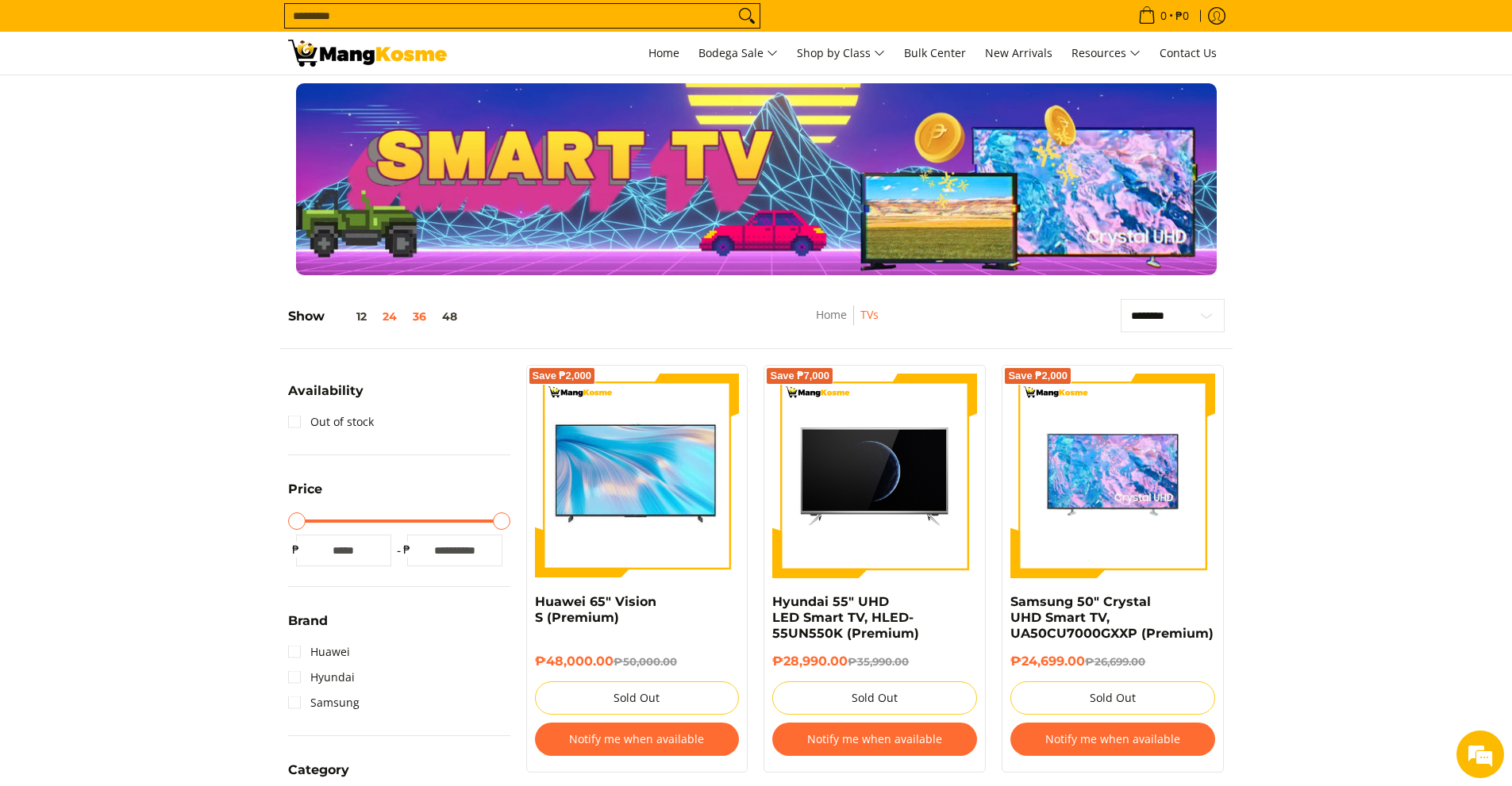
click at [394, 320] on button "24" at bounding box center [389, 316] width 30 height 12
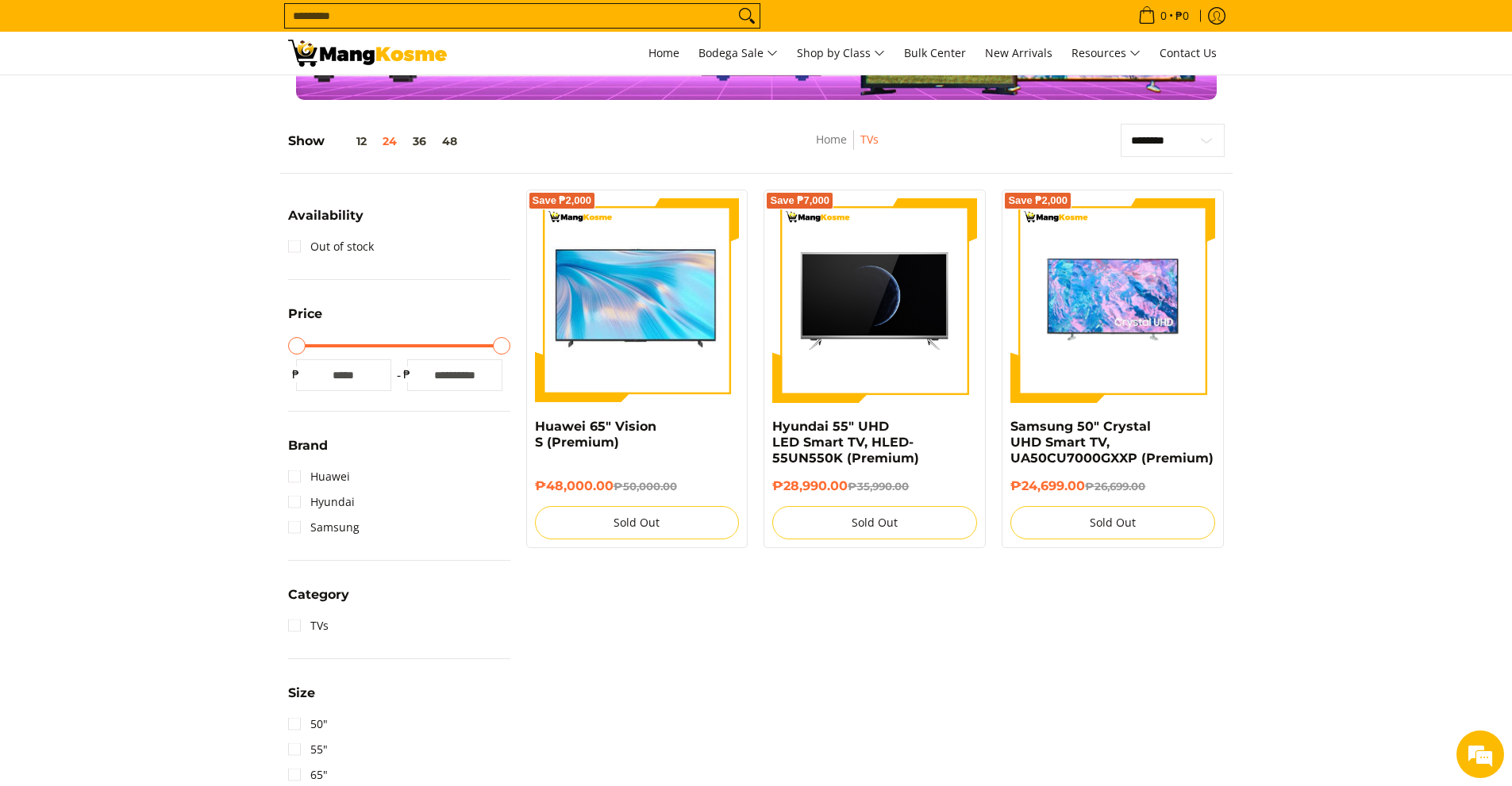
scroll to position [223, 0]
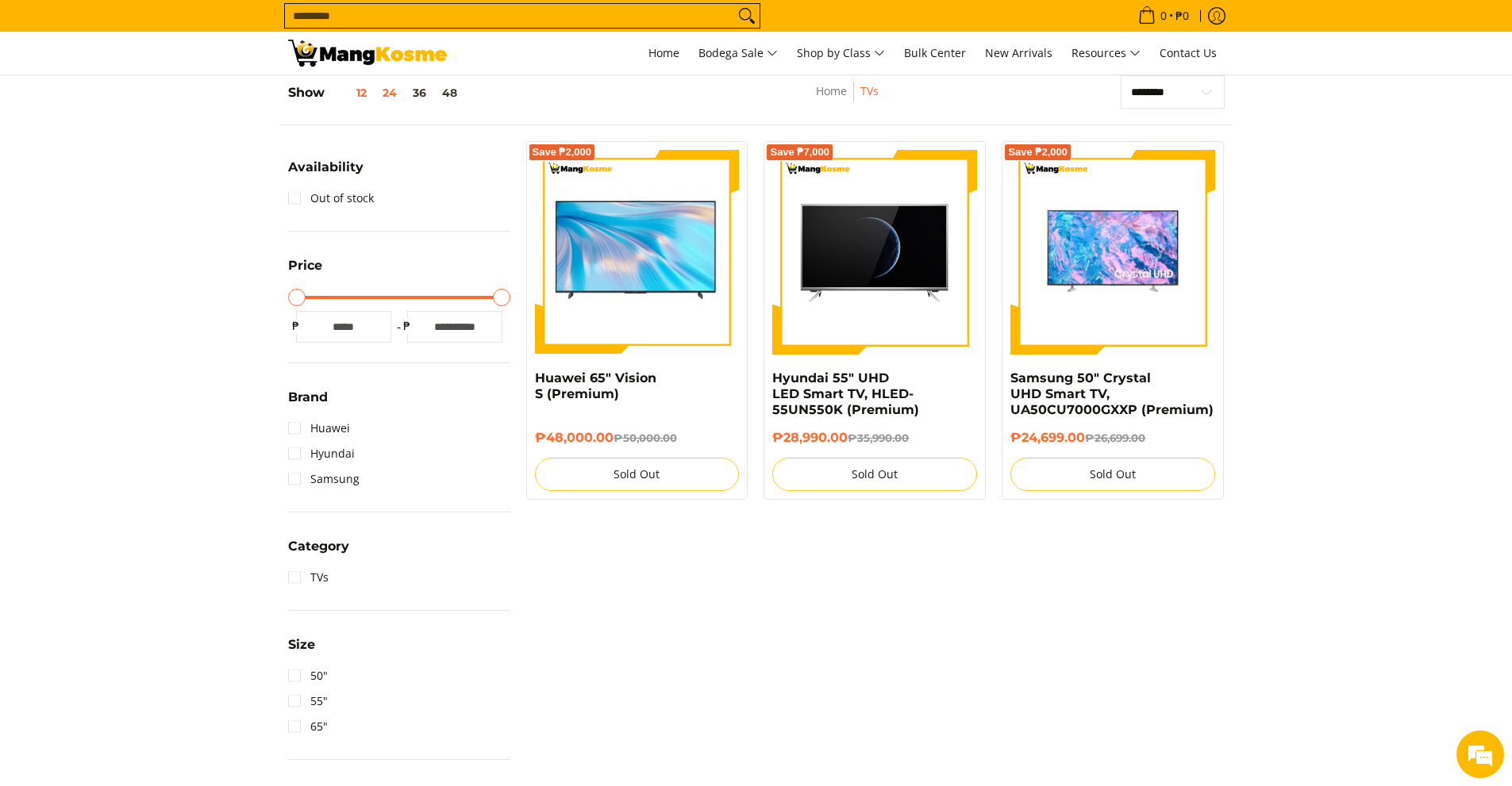
click at [363, 94] on button "12" at bounding box center [349, 93] width 50 height 12
click at [316, 96] on h5 "Show 12 24 36 48" at bounding box center [377, 93] width 177 height 16
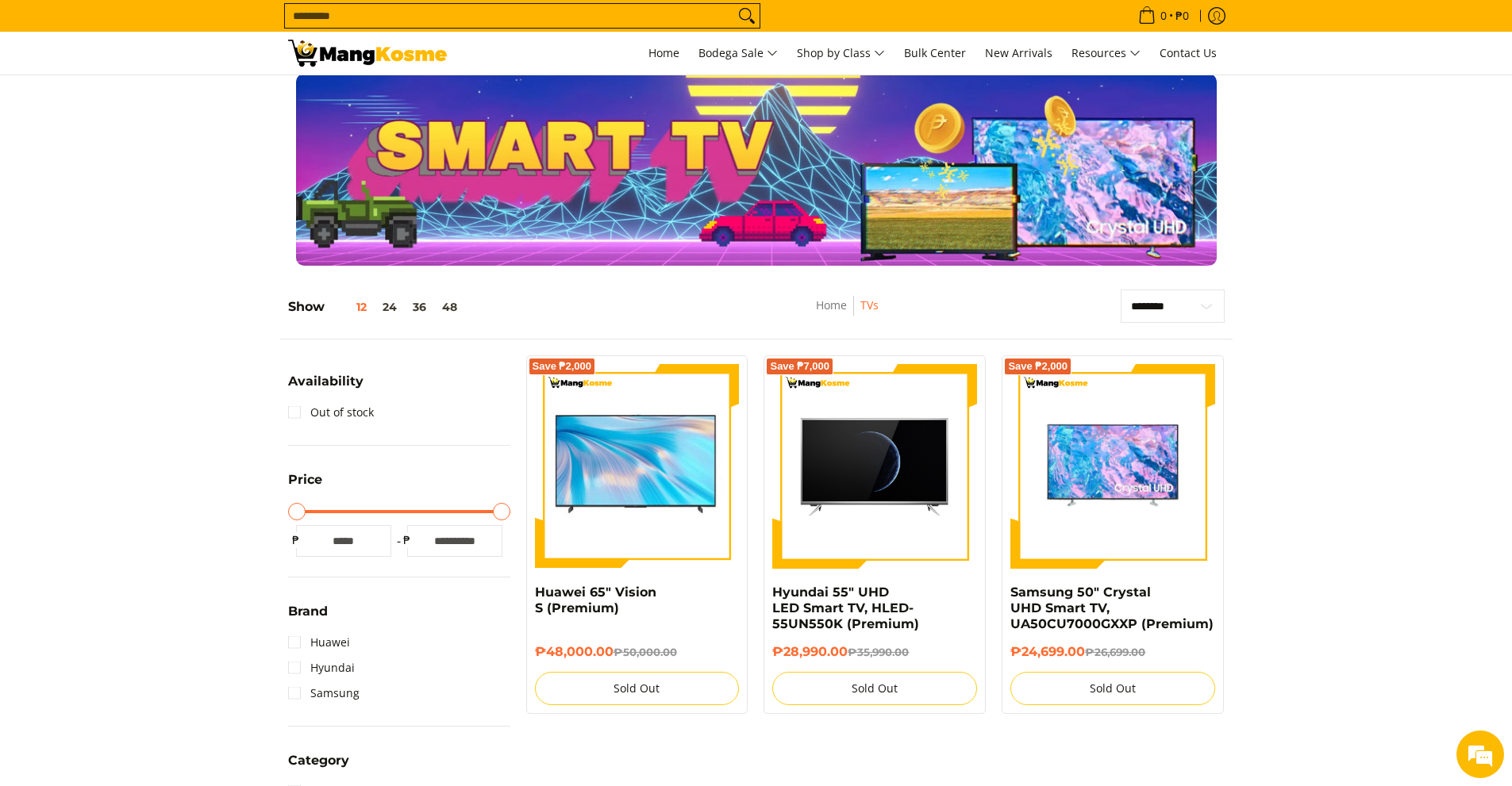
scroll to position [0, 0]
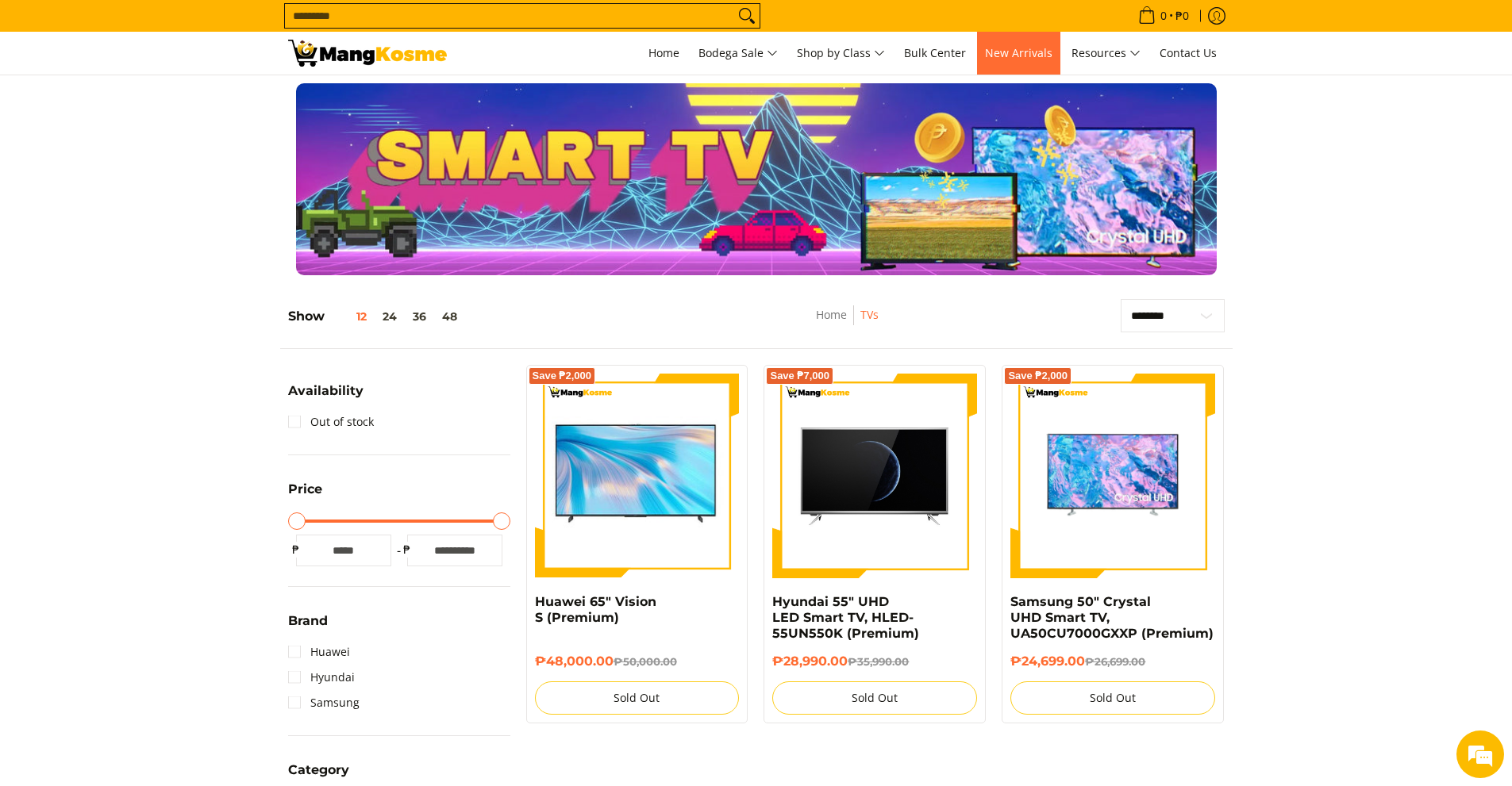
click at [1001, 57] on span "New Arrivals" at bounding box center [1018, 53] width 67 height 15
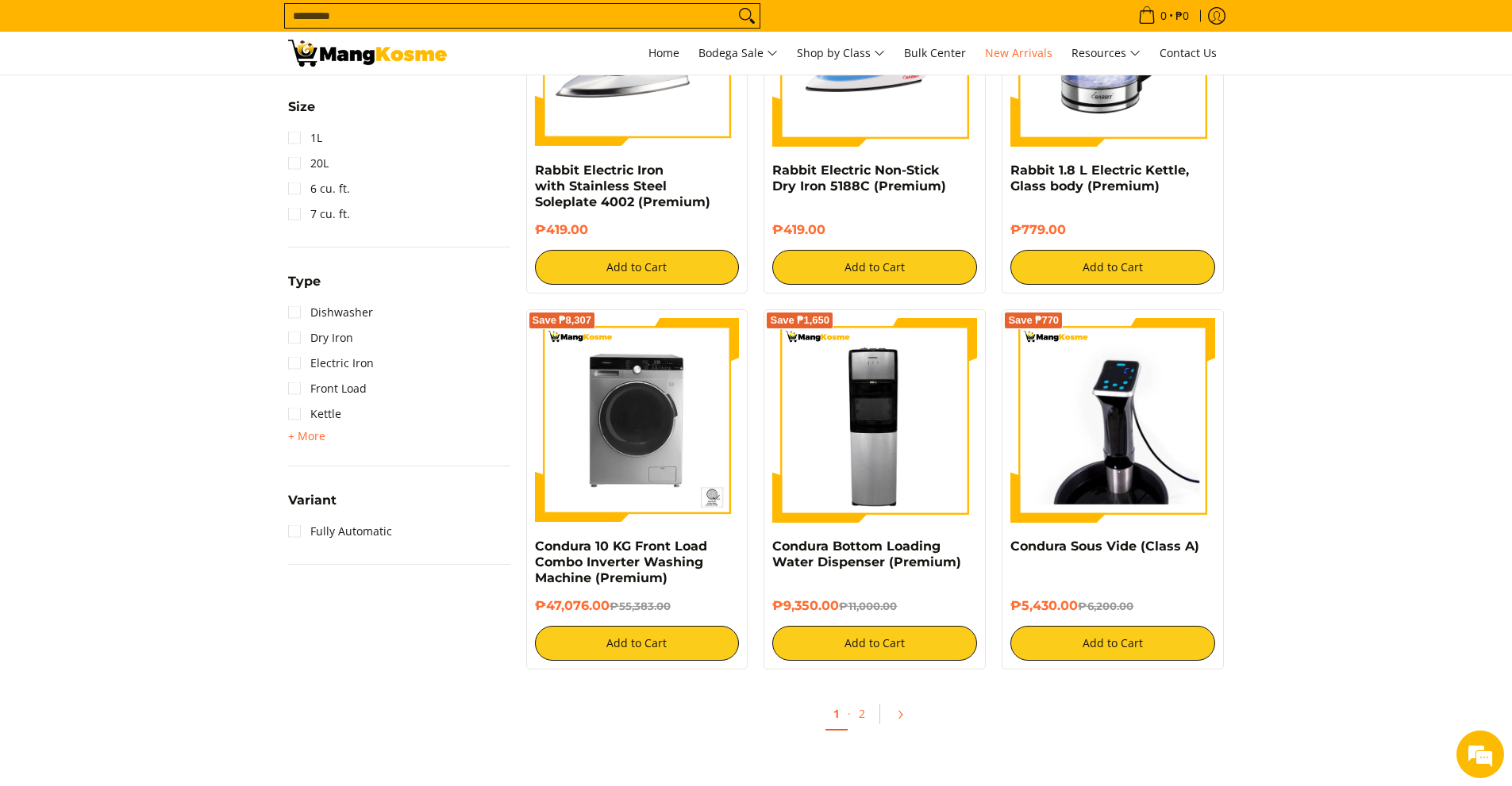
scroll to position [1190, 0]
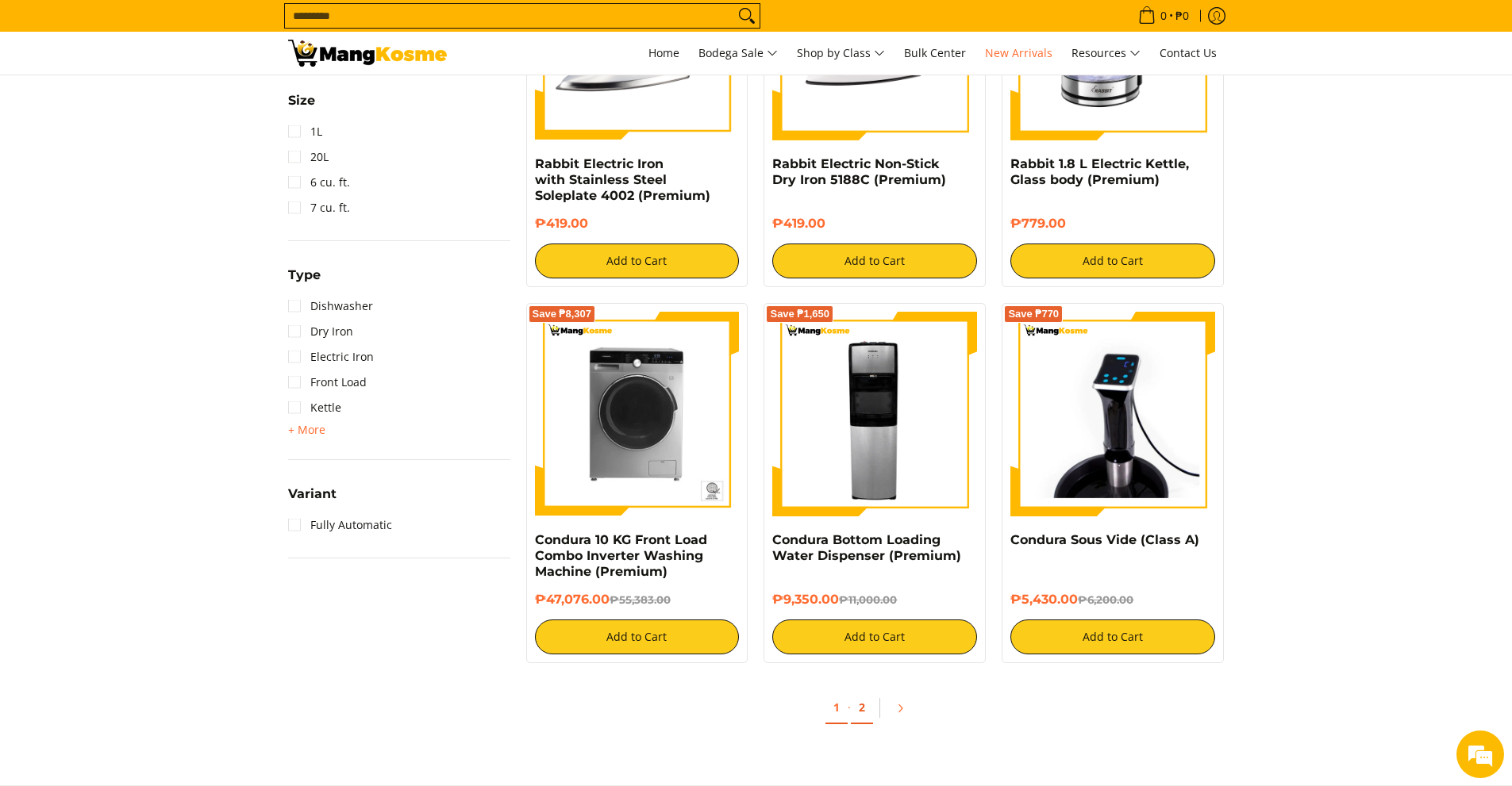
click at [859, 709] on link "2" at bounding box center [861, 707] width 22 height 32
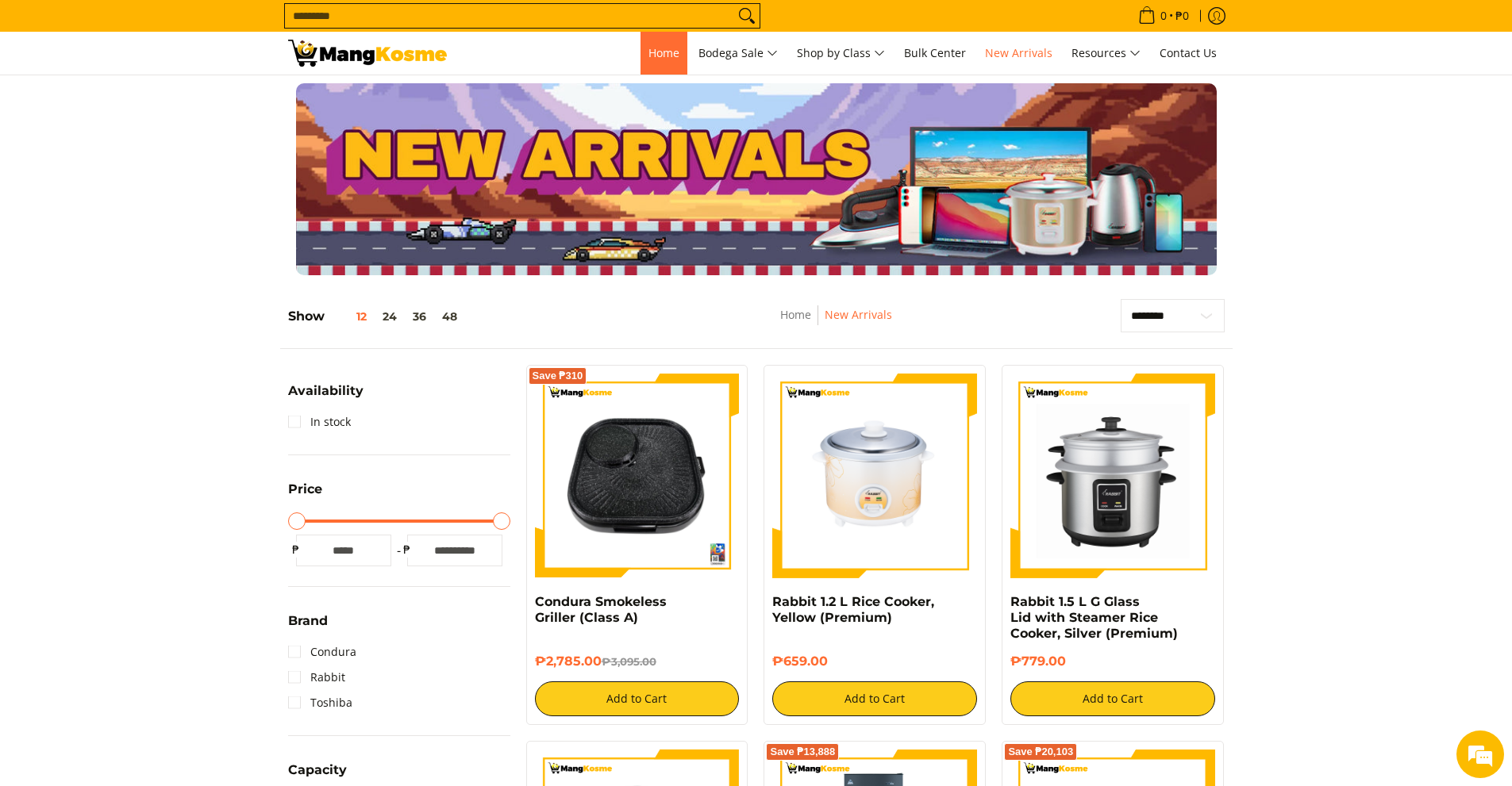
click at [665, 55] on span "Home" at bounding box center [664, 53] width 31 height 15
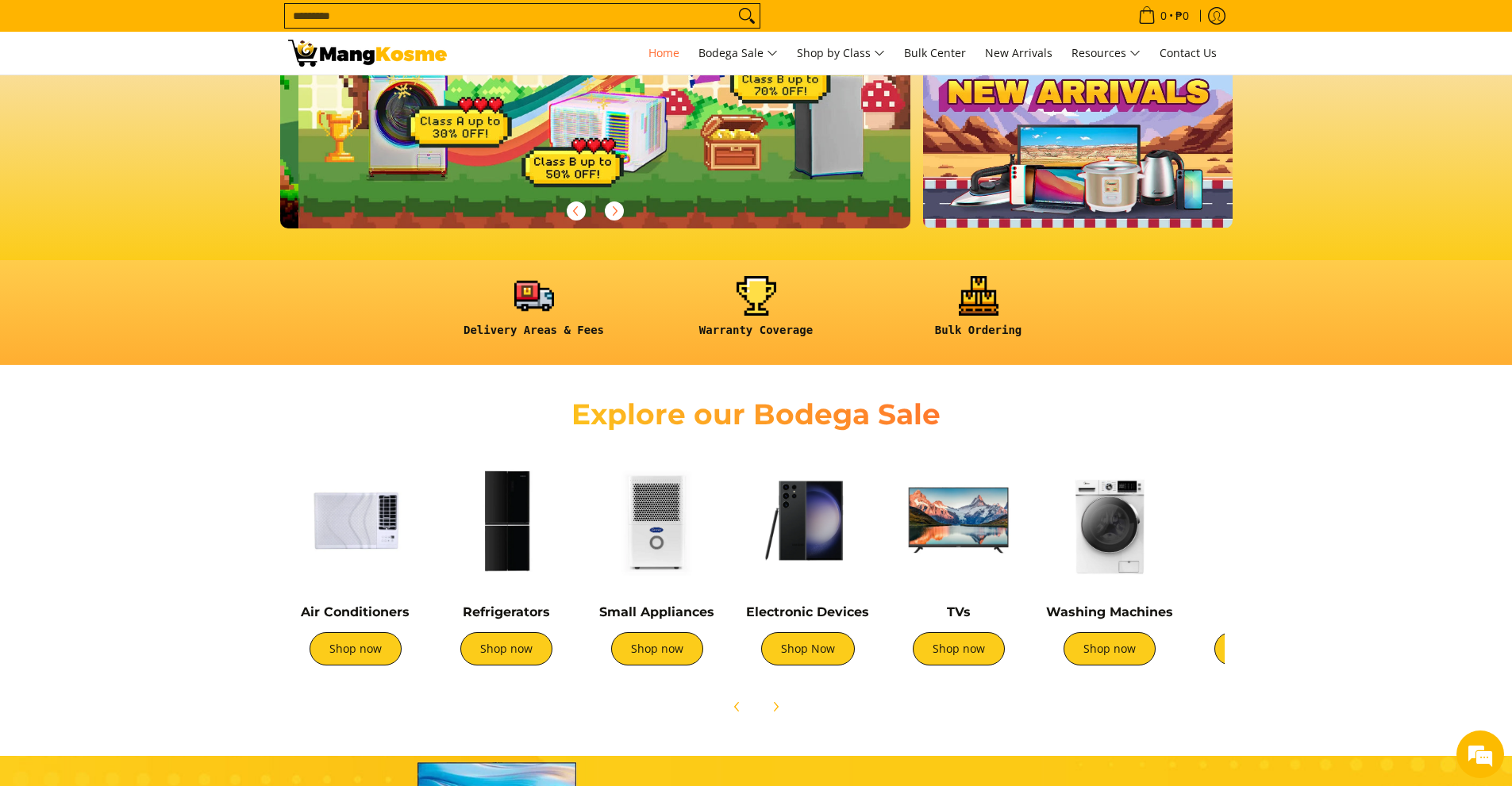
scroll to position [0, 631]
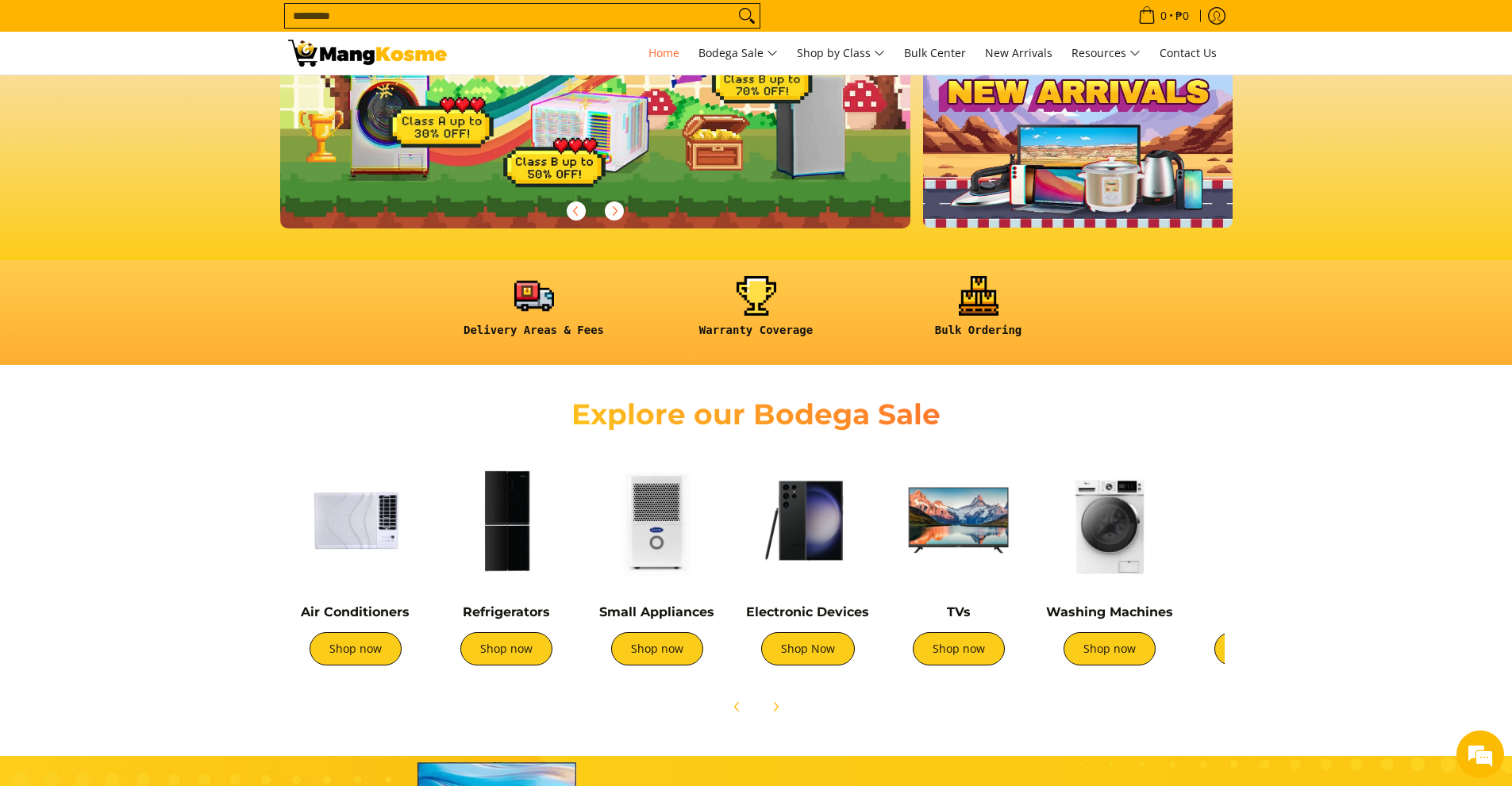
click at [666, 553] on img at bounding box center [657, 520] width 135 height 135
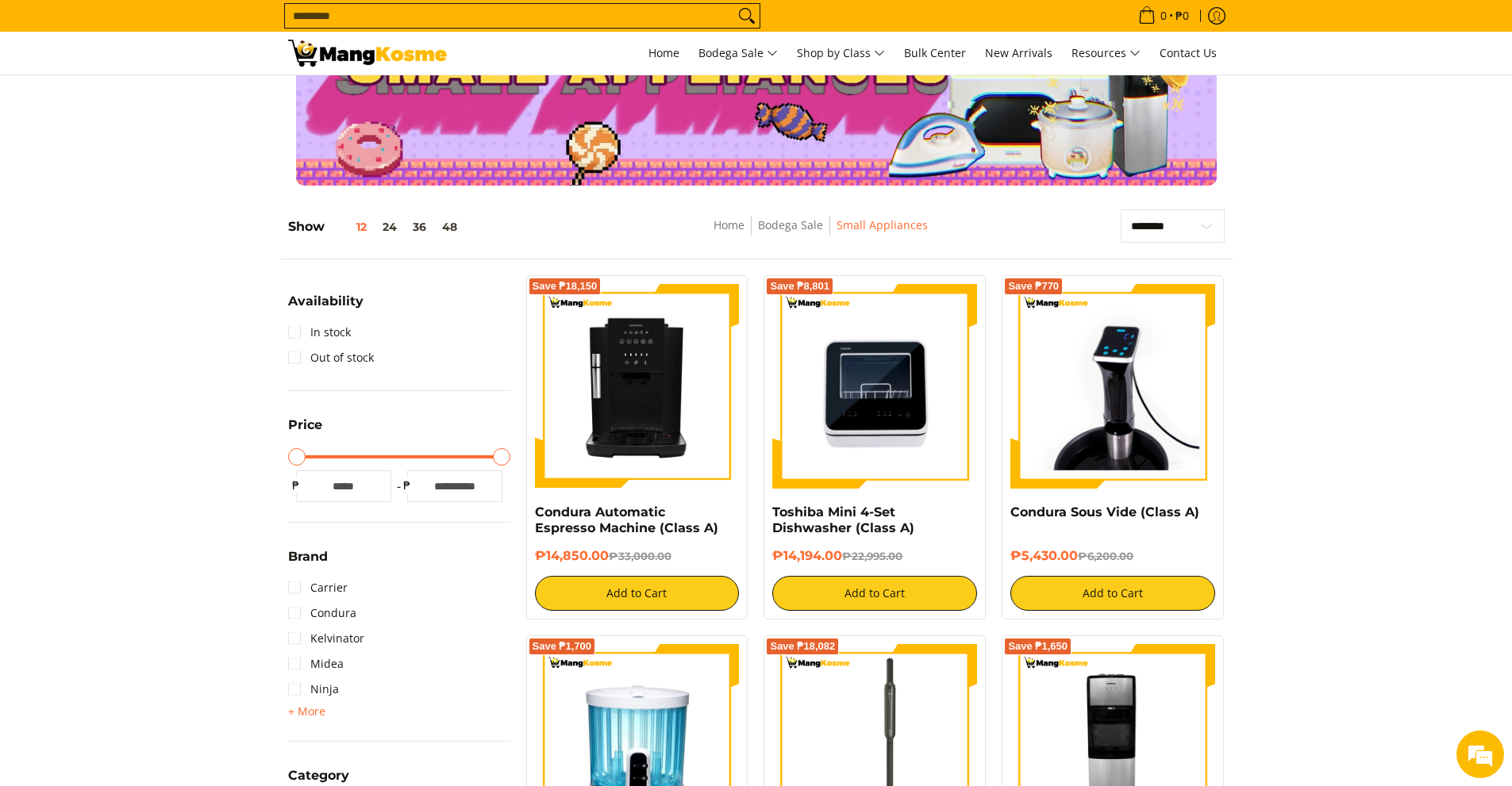
scroll to position [80, 0]
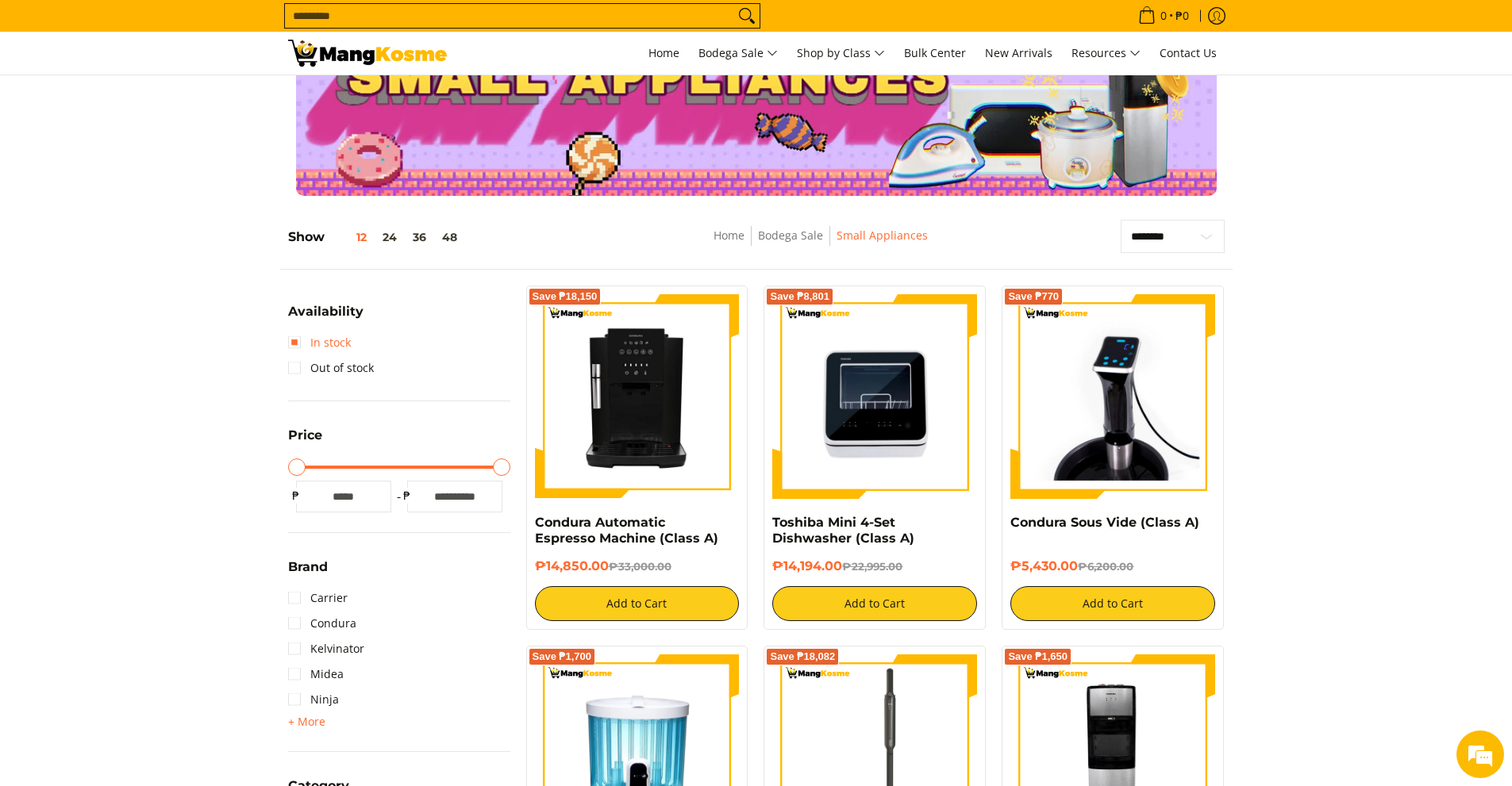
click at [325, 344] on link "In stock" at bounding box center [320, 343] width 63 height 25
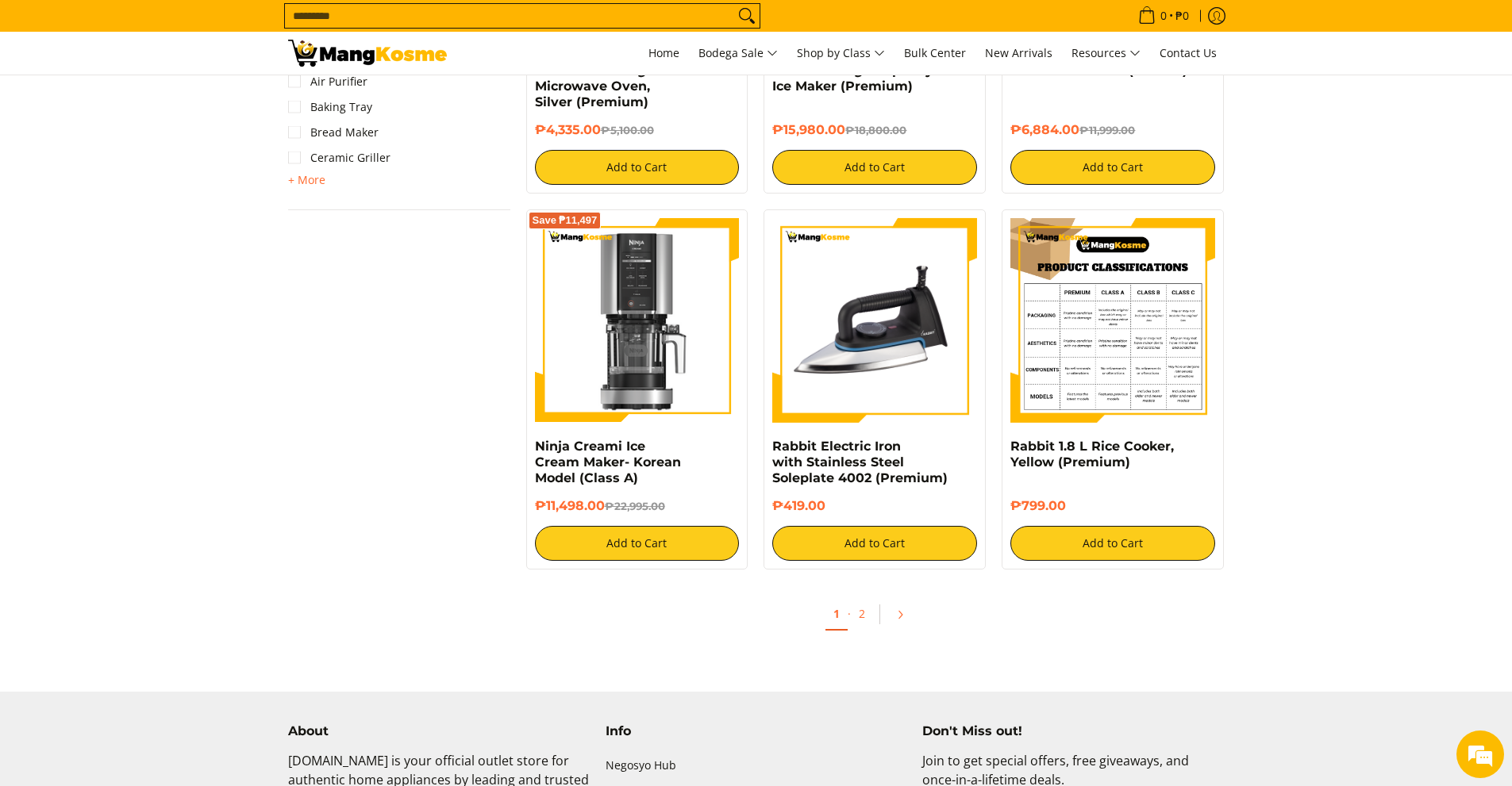
scroll to position [1255, 0]
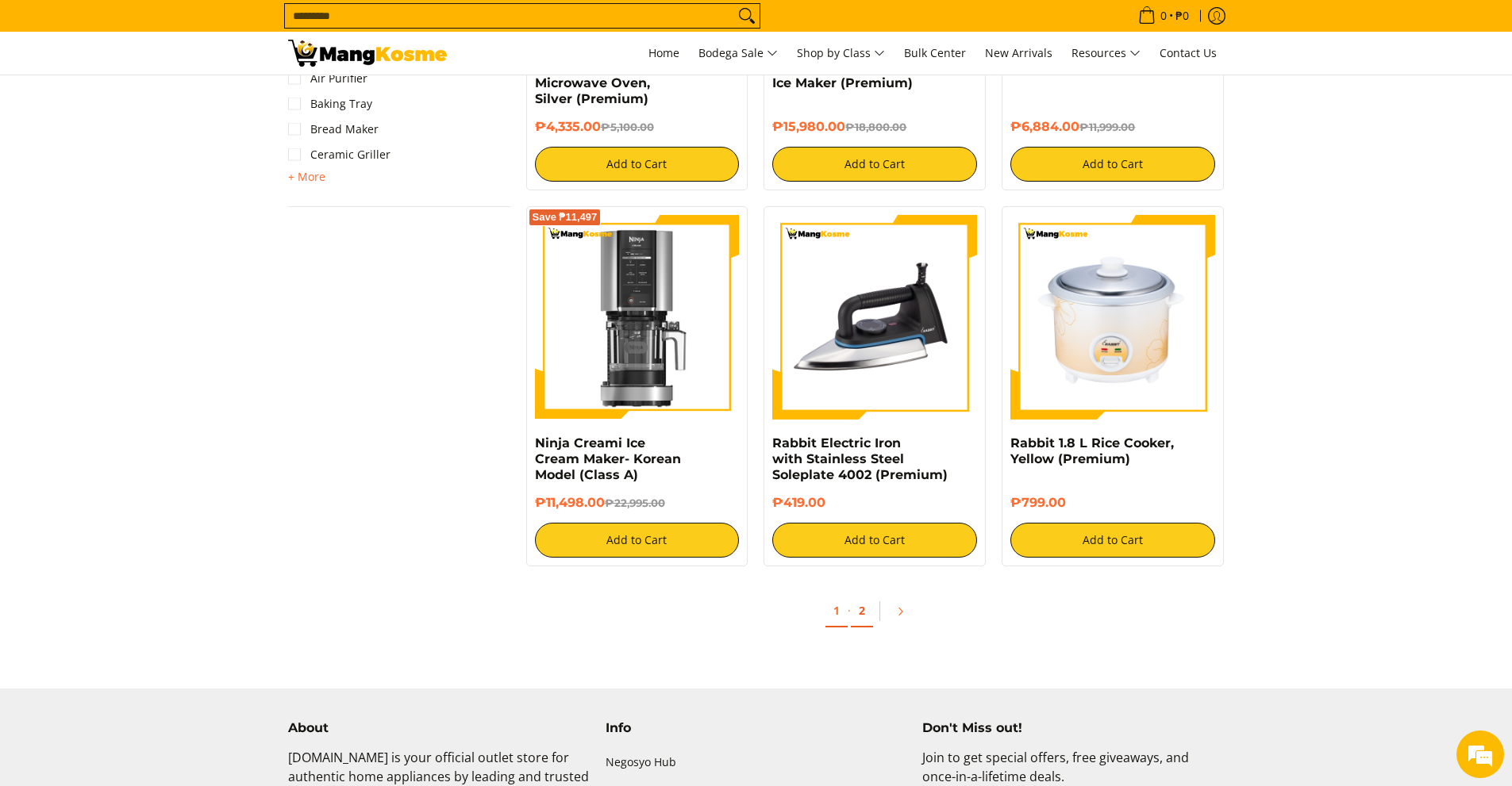
click at [862, 607] on link "2" at bounding box center [861, 611] width 22 height 32
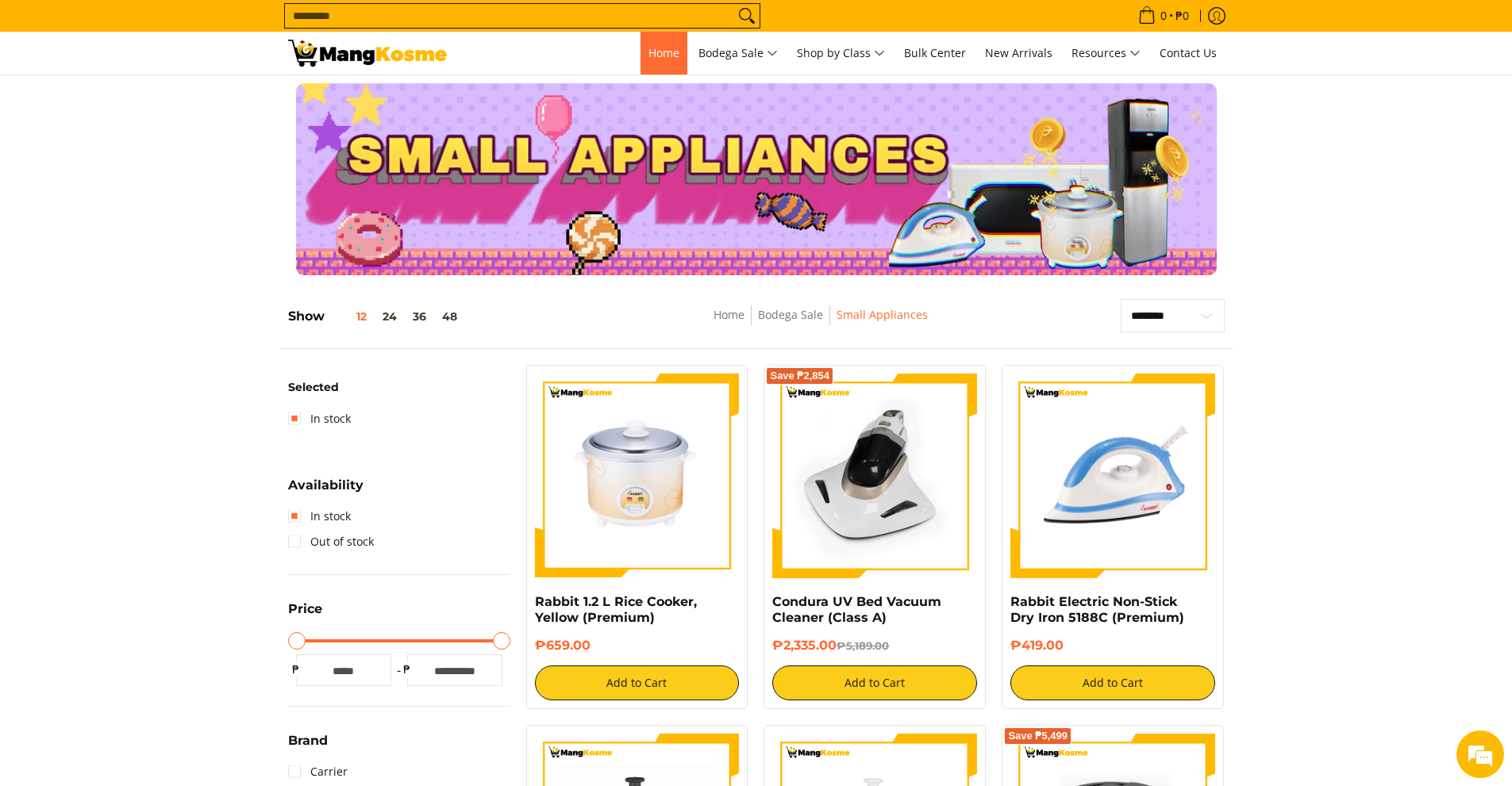
click at [650, 50] on span "Home" at bounding box center [664, 53] width 31 height 15
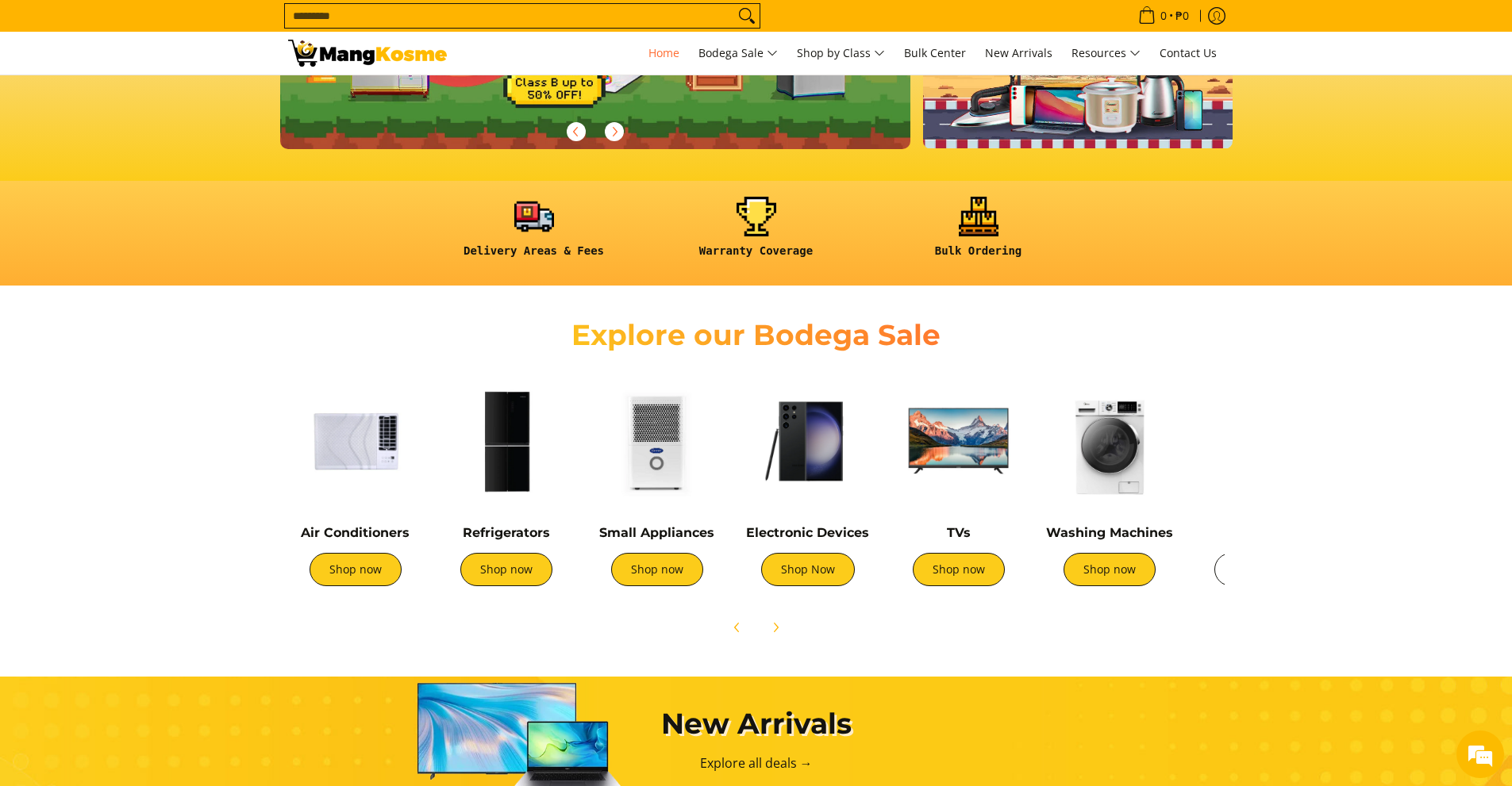
scroll to position [0, 955]
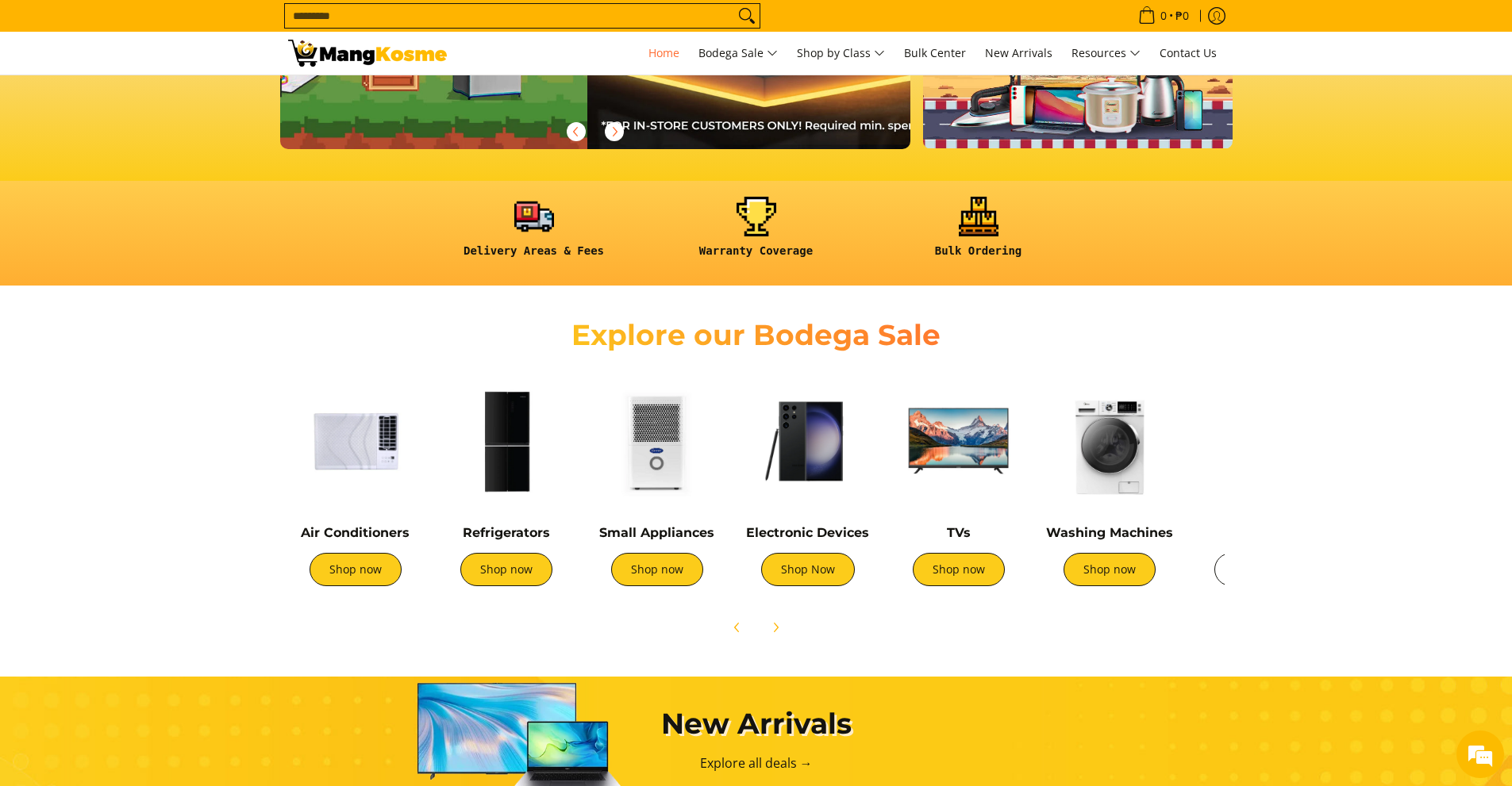
click at [1224, 563] on link "Shop now" at bounding box center [1260, 570] width 92 height 33
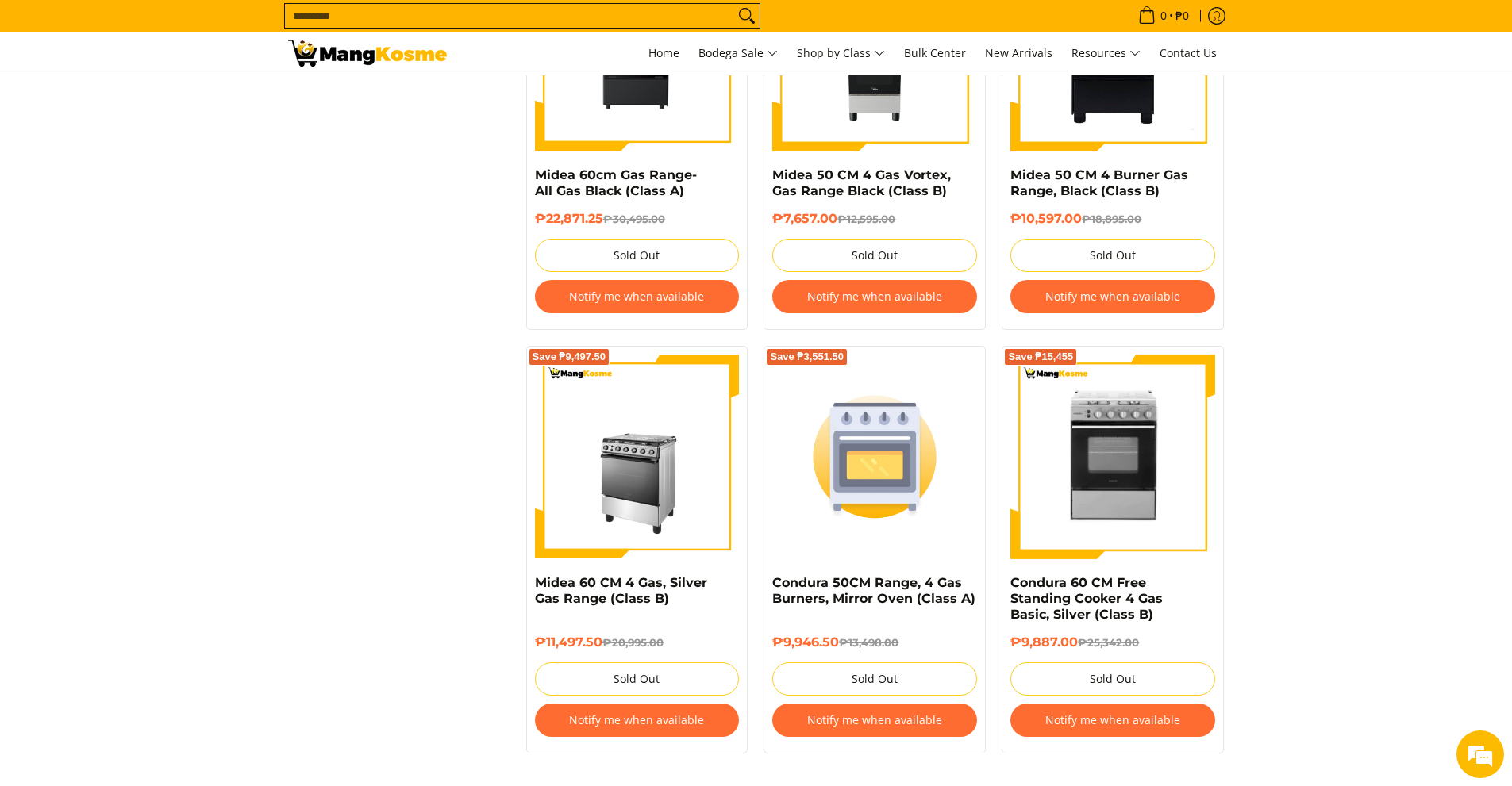
scroll to position [1428, 0]
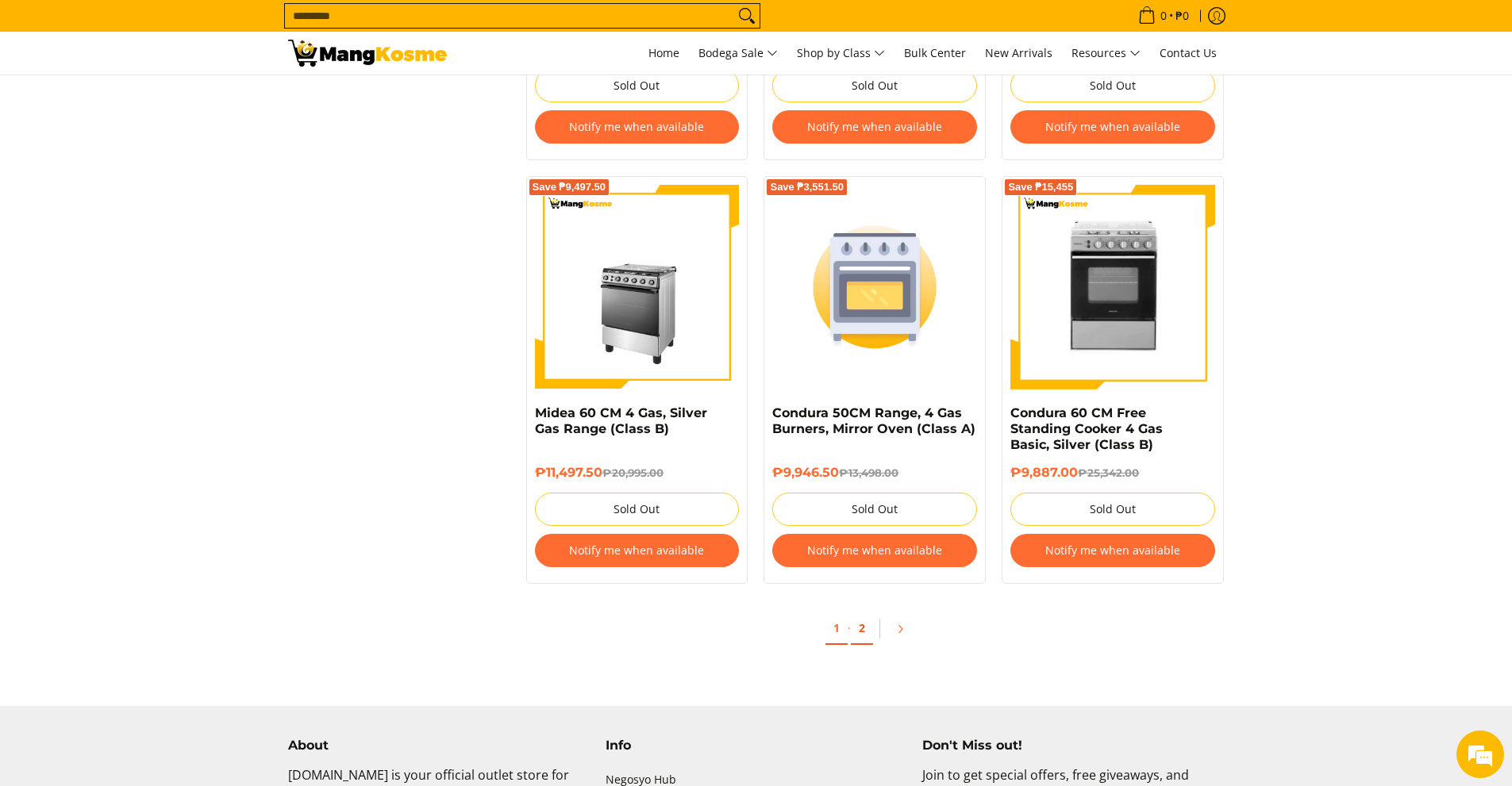
click at [858, 627] on link "2" at bounding box center [861, 628] width 22 height 32
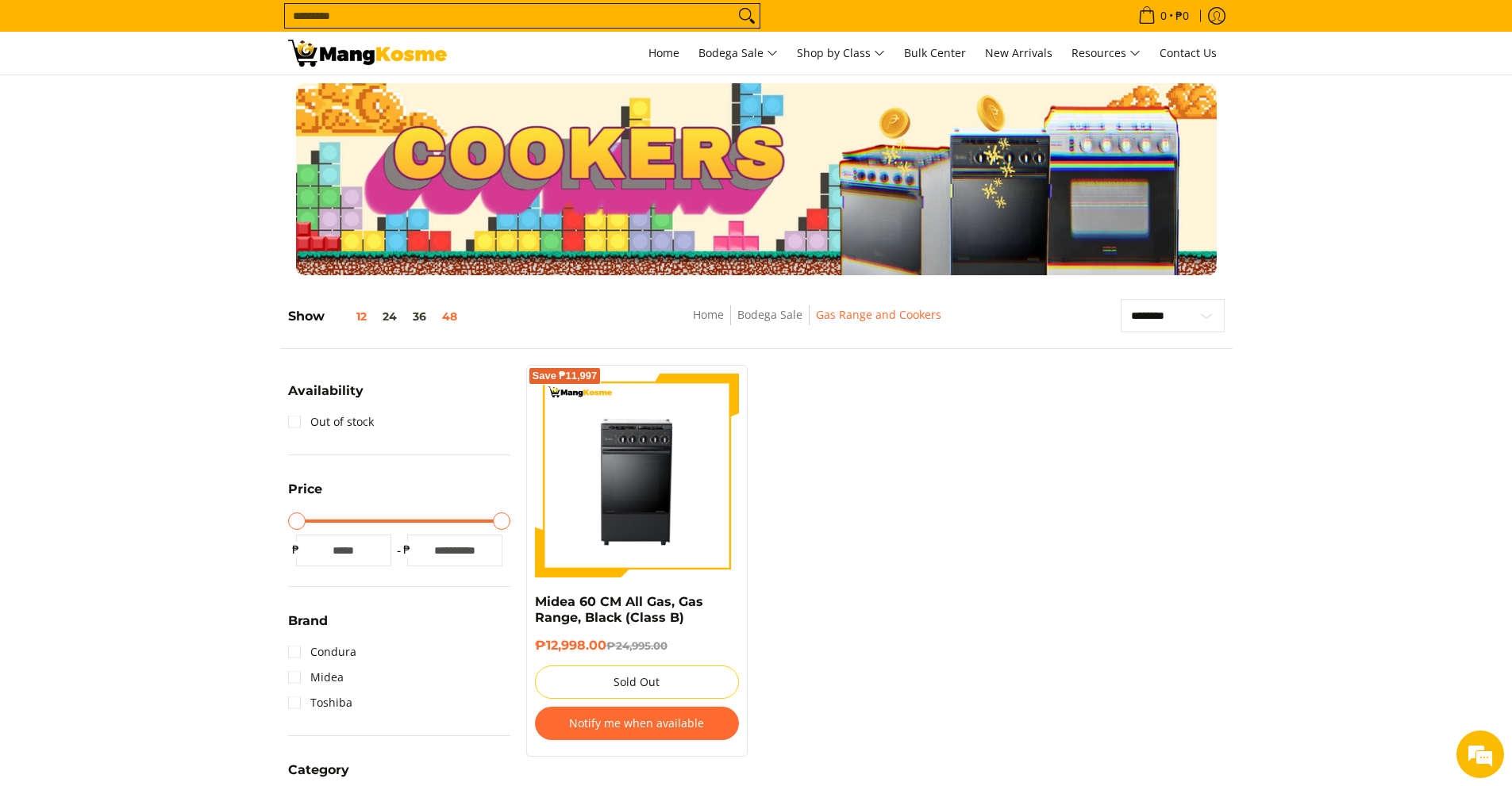
click at [452, 314] on button "48" at bounding box center [449, 316] width 31 height 12
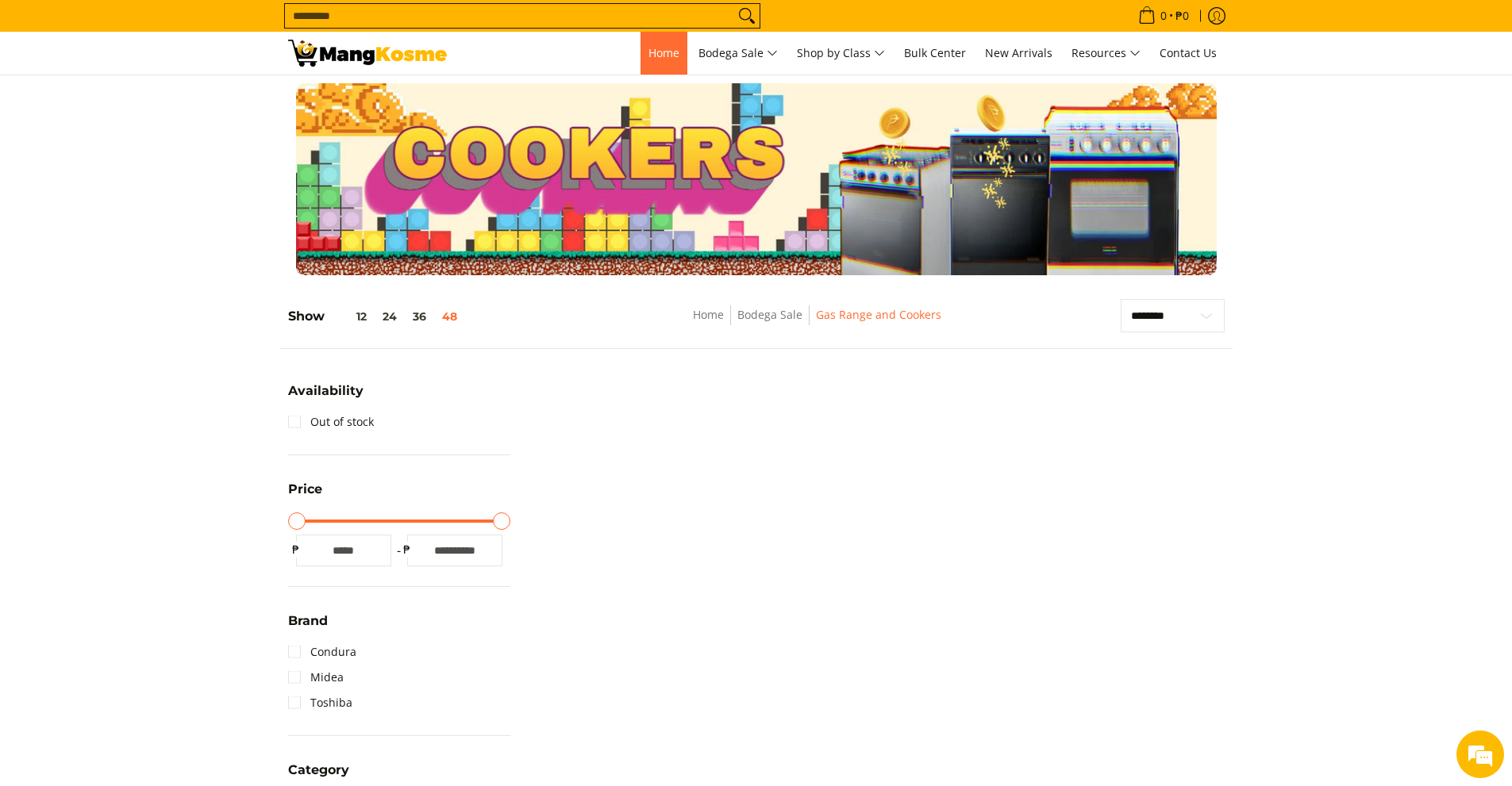
click at [654, 56] on span "Home" at bounding box center [664, 53] width 31 height 15
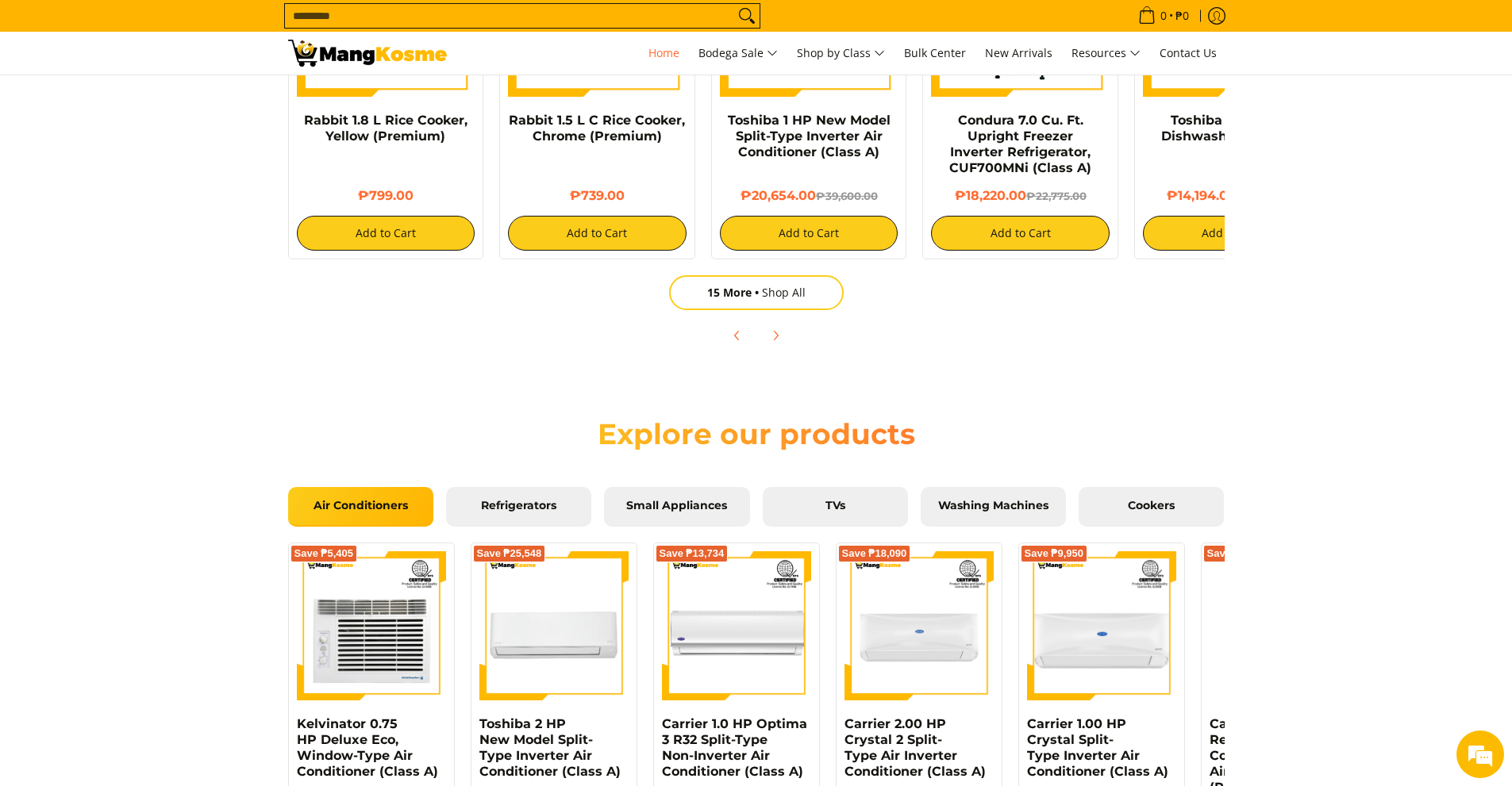
scroll to position [1190, 0]
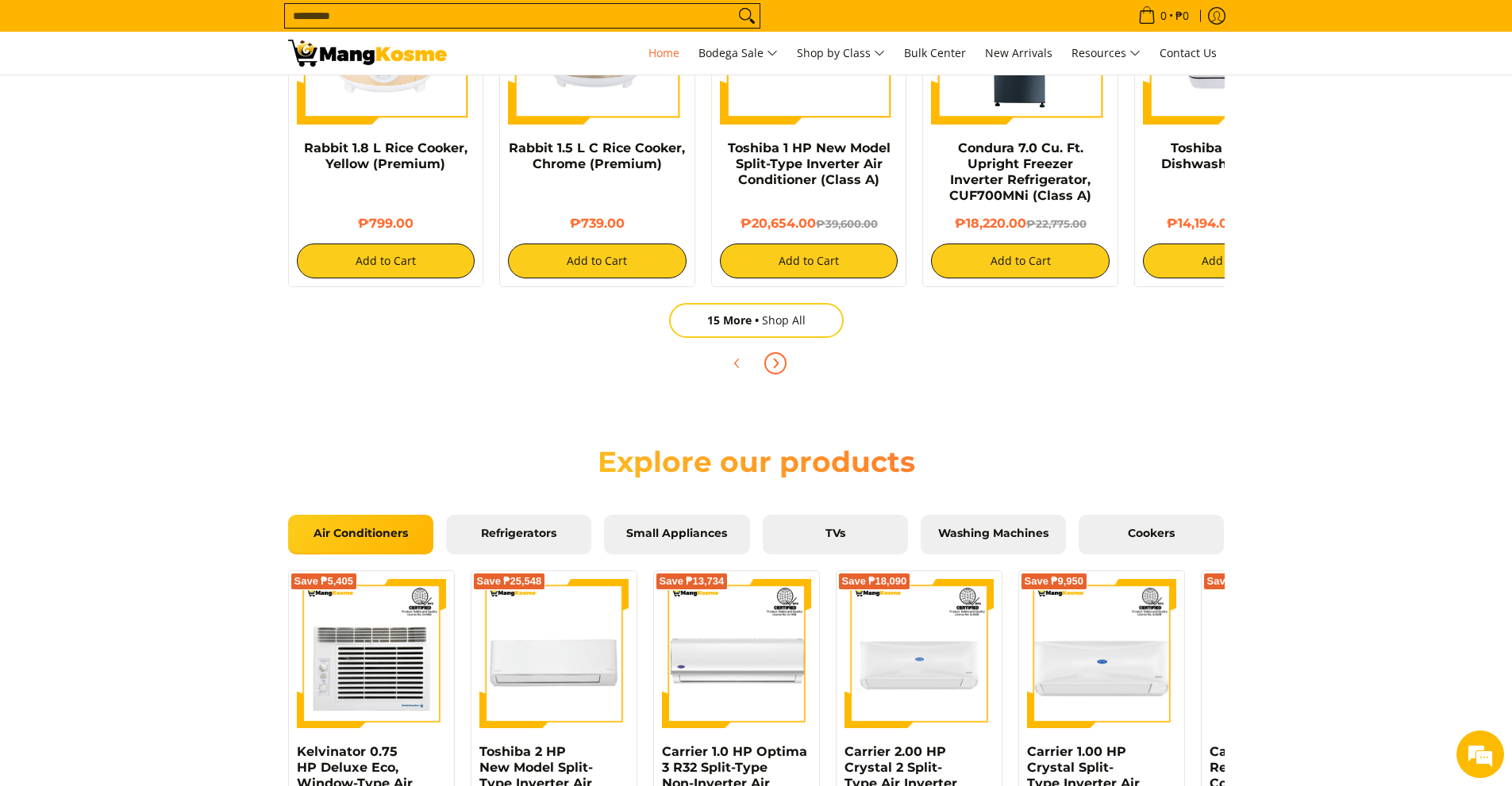
click at [770, 365] on icon "Next" at bounding box center [775, 363] width 12 height 12
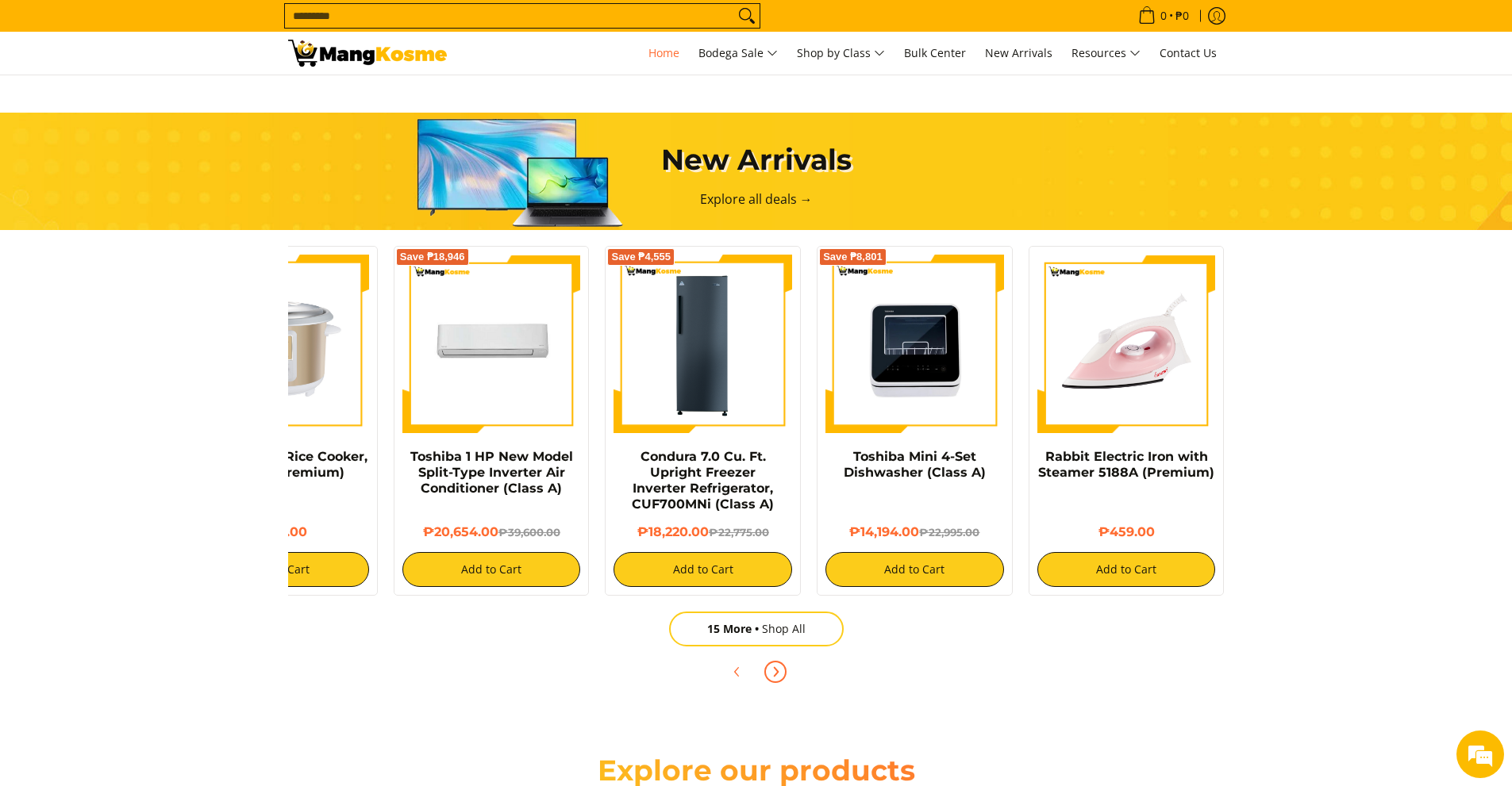
scroll to position [873, 0]
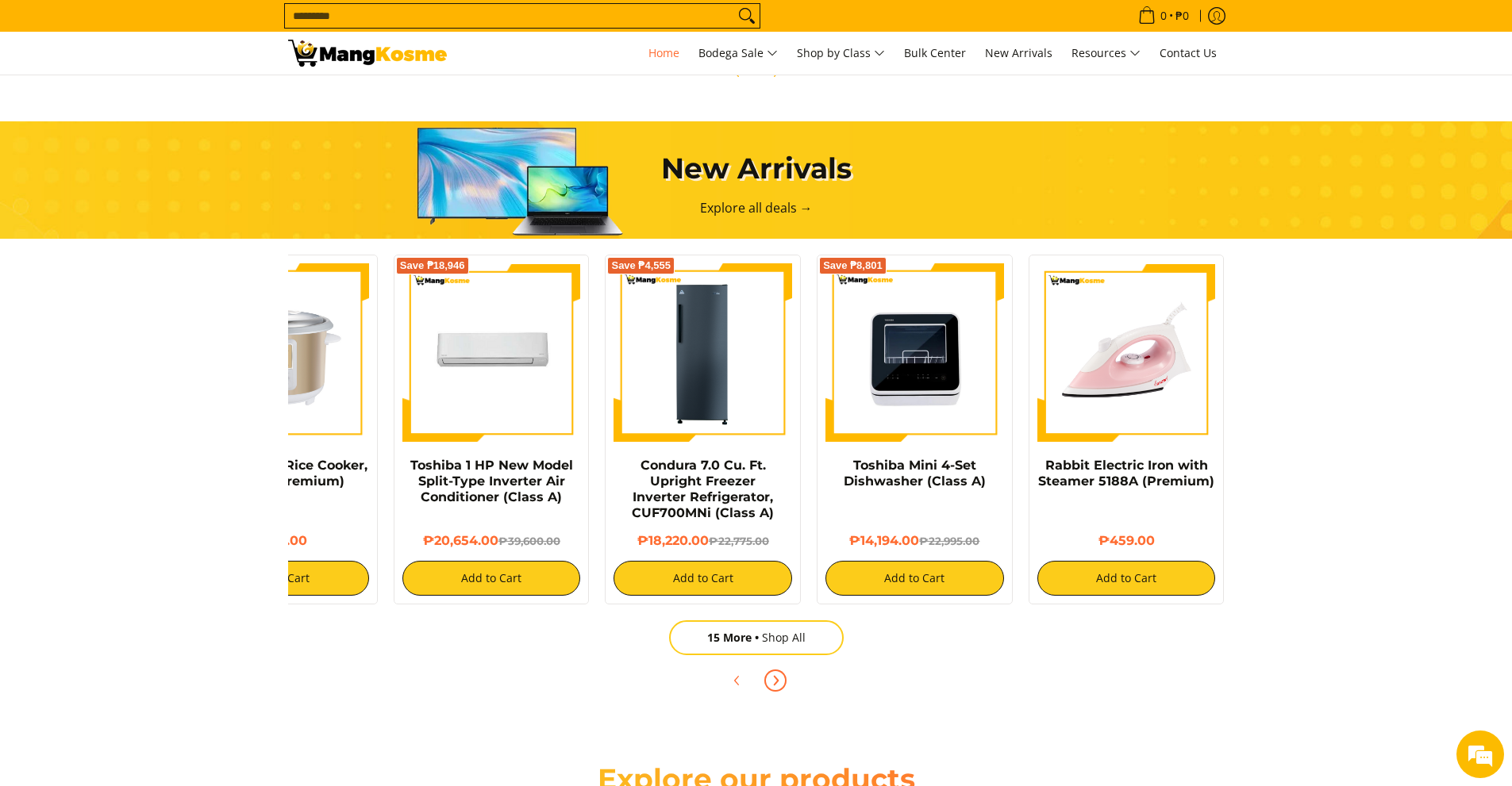
click at [784, 682] on span "Next" at bounding box center [776, 681] width 19 height 19
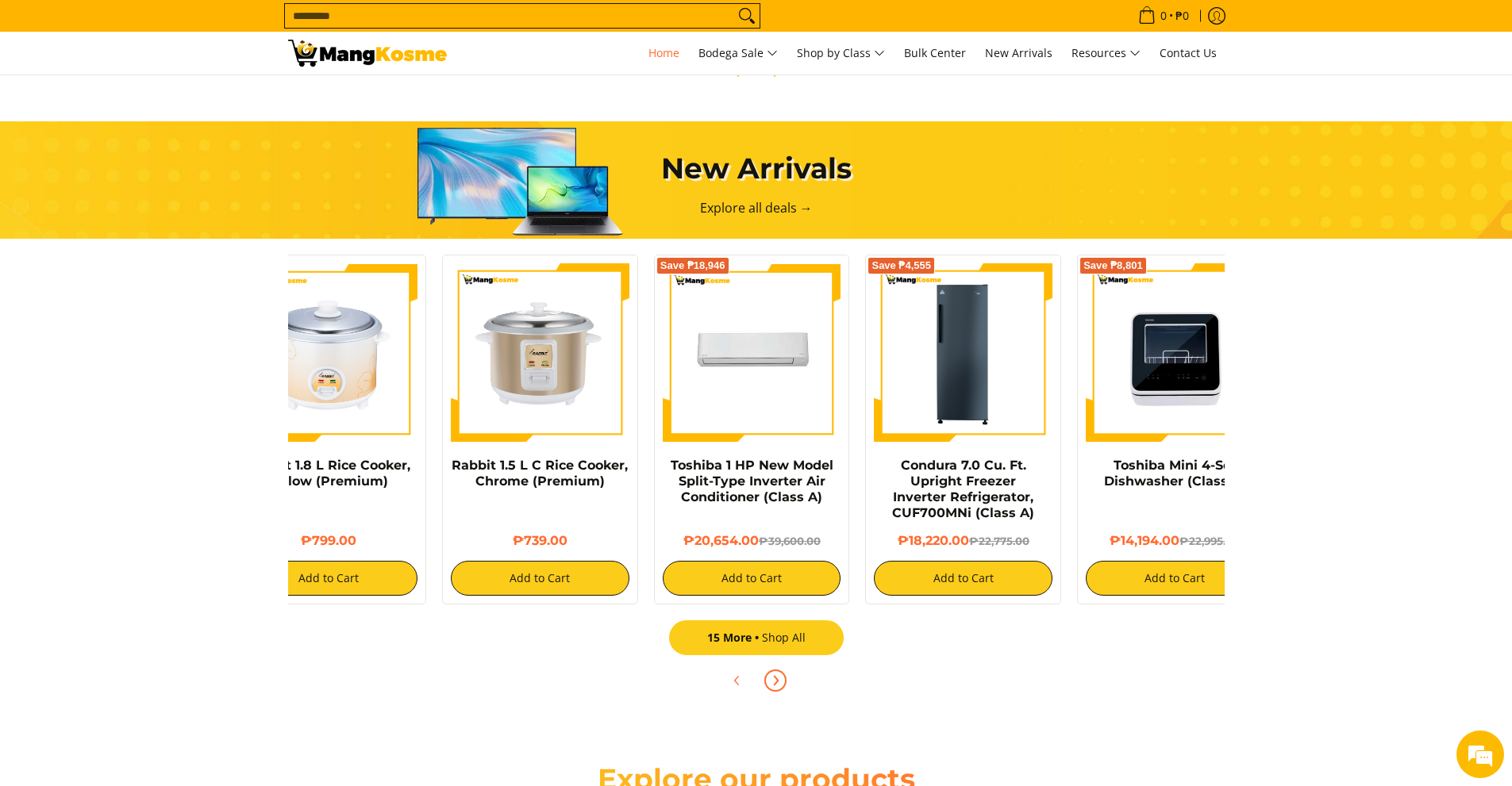
scroll to position [0, 0]
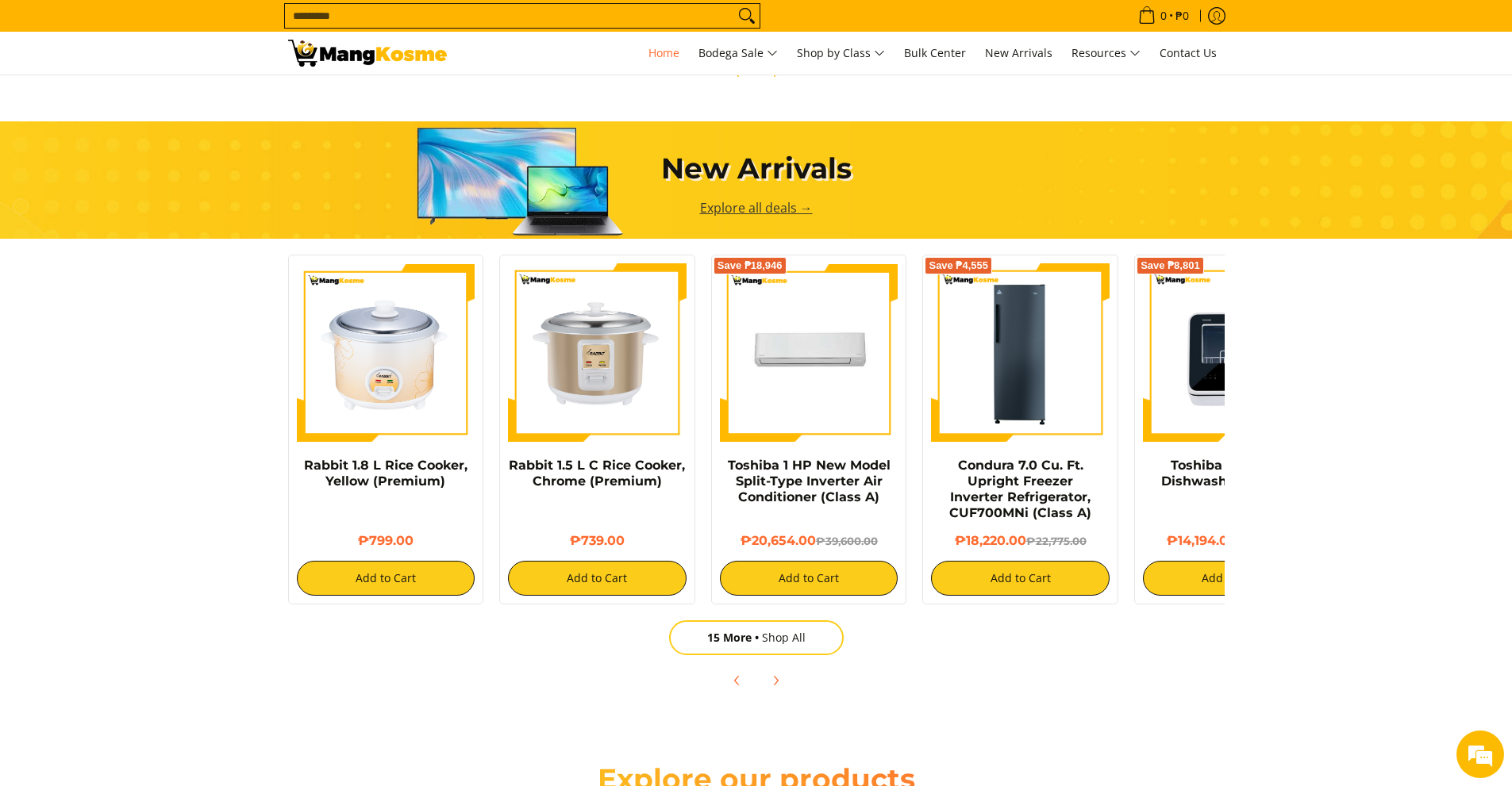
click at [762, 212] on link "Explore all deals →" at bounding box center [756, 208] width 113 height 18
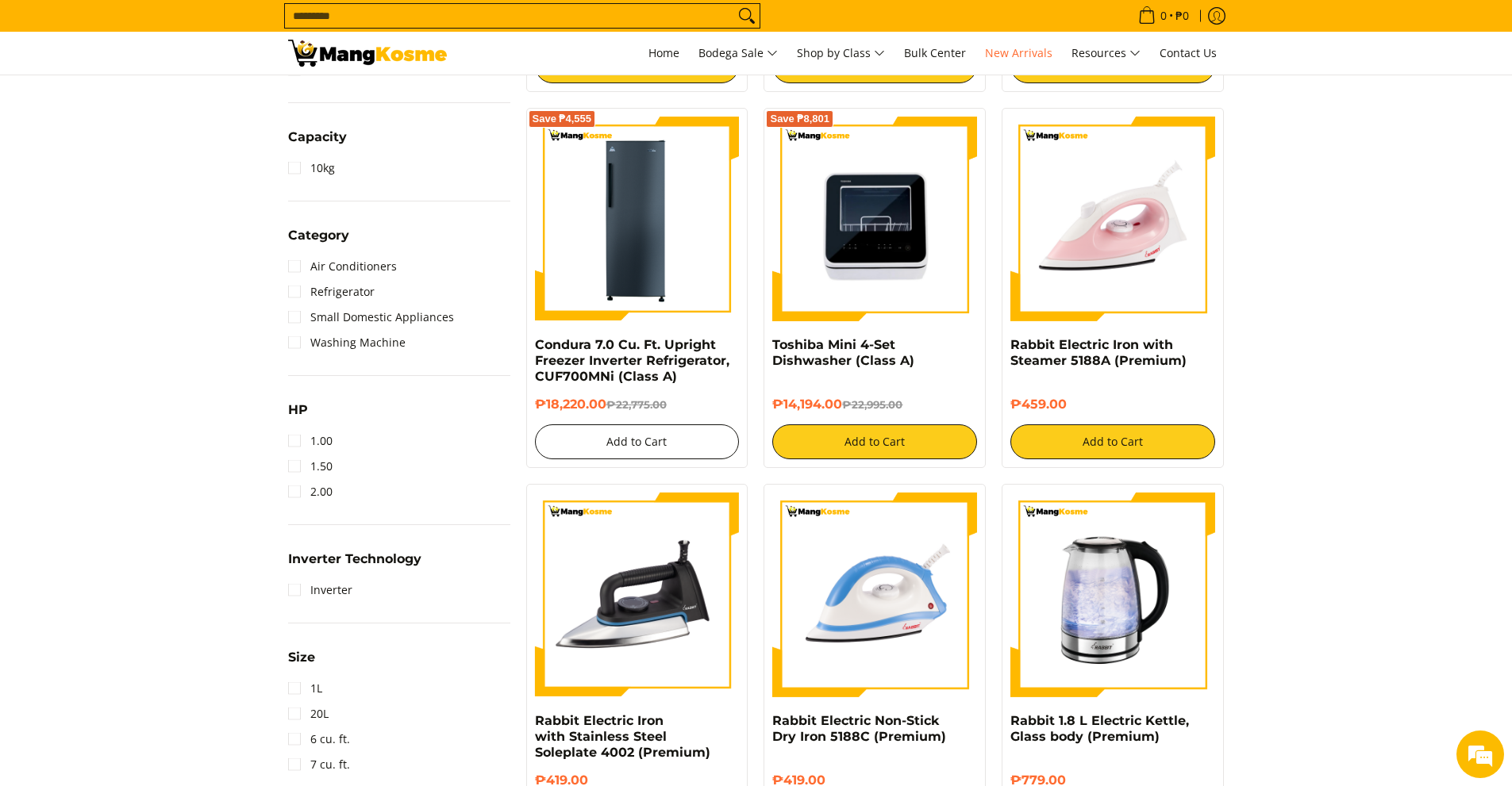
scroll to position [634, 0]
